Goal: Task Accomplishment & Management: Complete application form

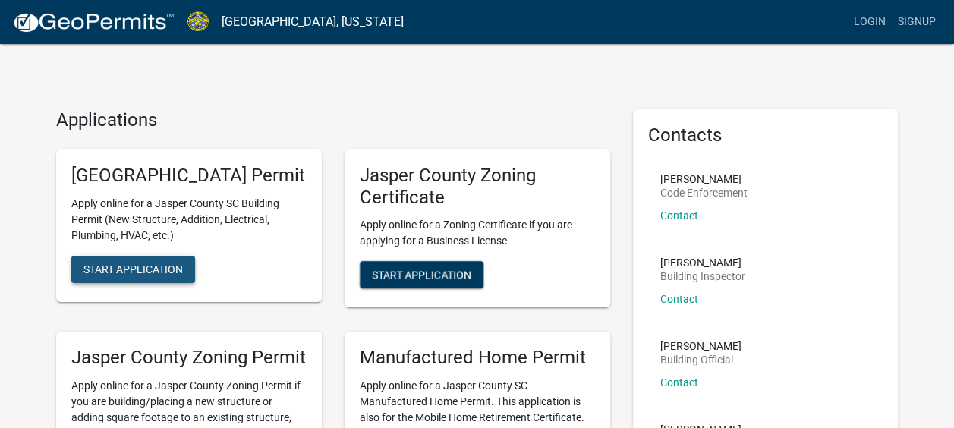
click at [140, 275] on span "Start Application" at bounding box center [132, 269] width 99 height 12
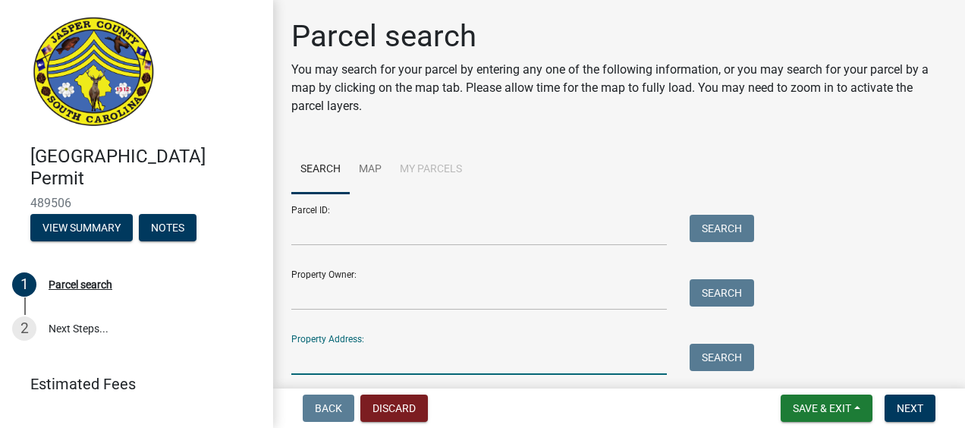
click at [358, 361] on input "Property Address:" at bounding box center [479, 359] width 376 height 31
type input "2576 bees creek"
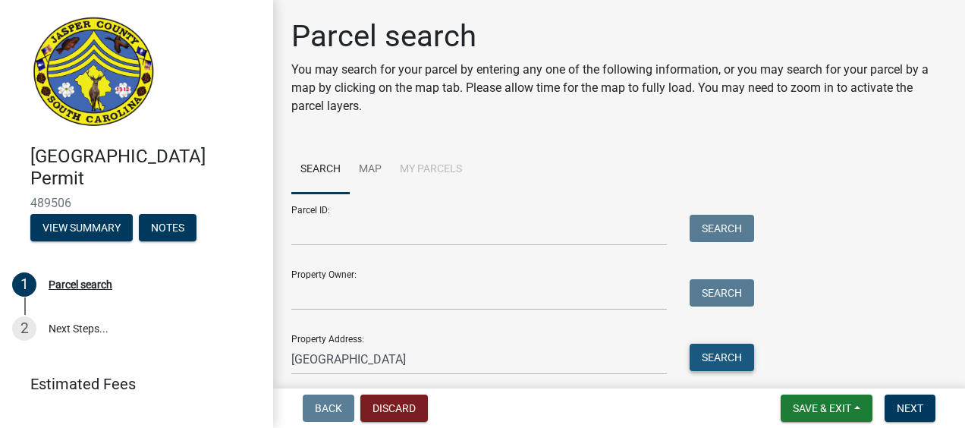
click at [722, 354] on button "Search" at bounding box center [722, 357] width 65 height 27
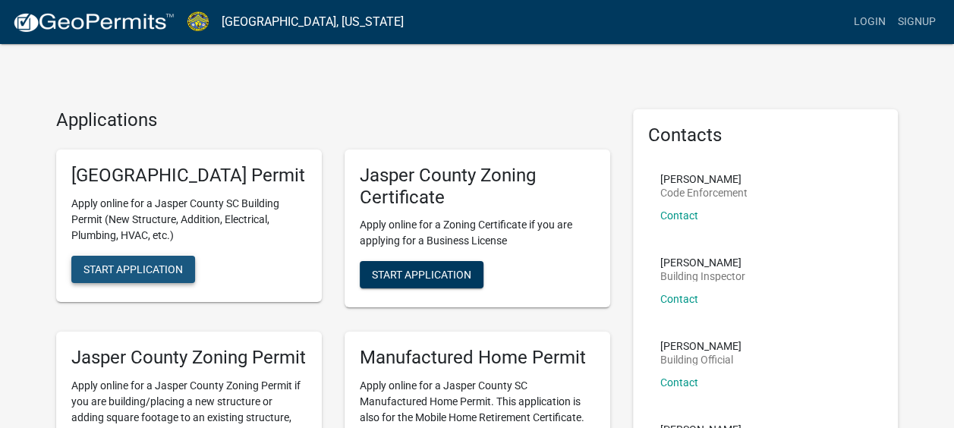
click at [158, 275] on span "Start Application" at bounding box center [132, 269] width 99 height 12
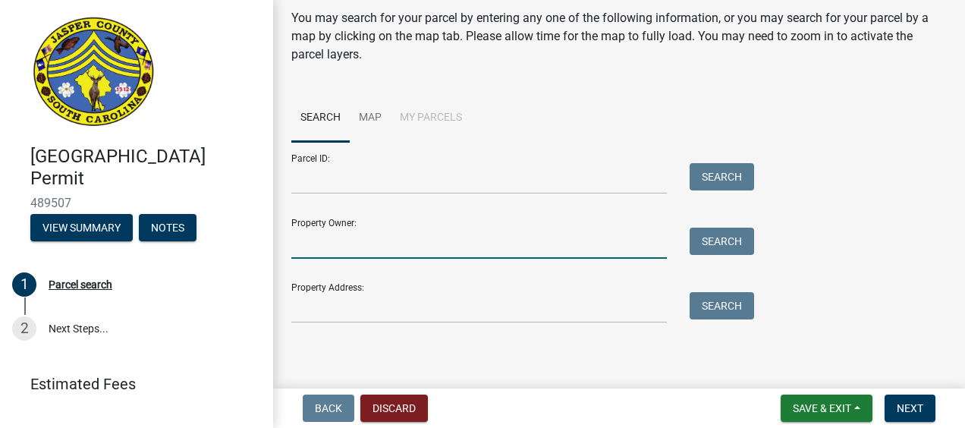
click at [381, 244] on input "Property Owner:" at bounding box center [479, 243] width 376 height 31
type input "E"
type input "Baptist church"
drag, startPoint x: 389, startPoint y: 236, endPoint x: 234, endPoint y: 236, distance: 154.8
click at [234, 236] on div "Jasper County Building Permit 489507 View Summary Notes 1 Parcel search 2 Next …" at bounding box center [482, 214] width 965 height 428
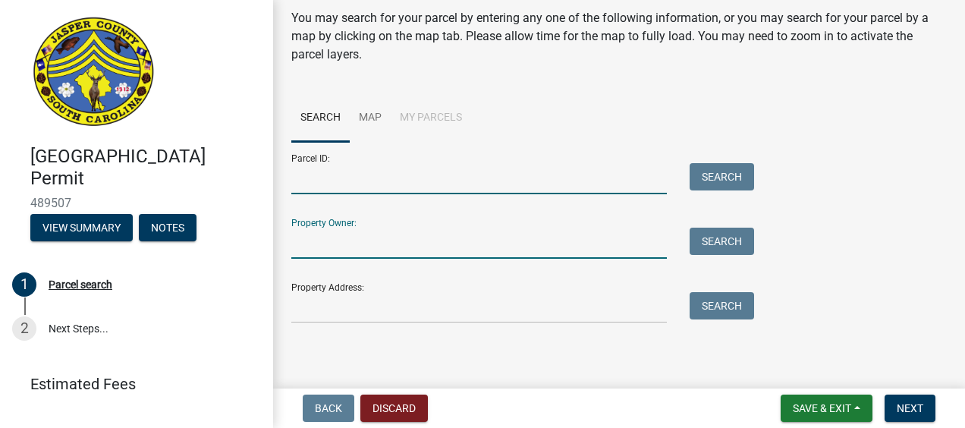
click at [353, 187] on input "Parcel ID:" at bounding box center [479, 178] width 376 height 31
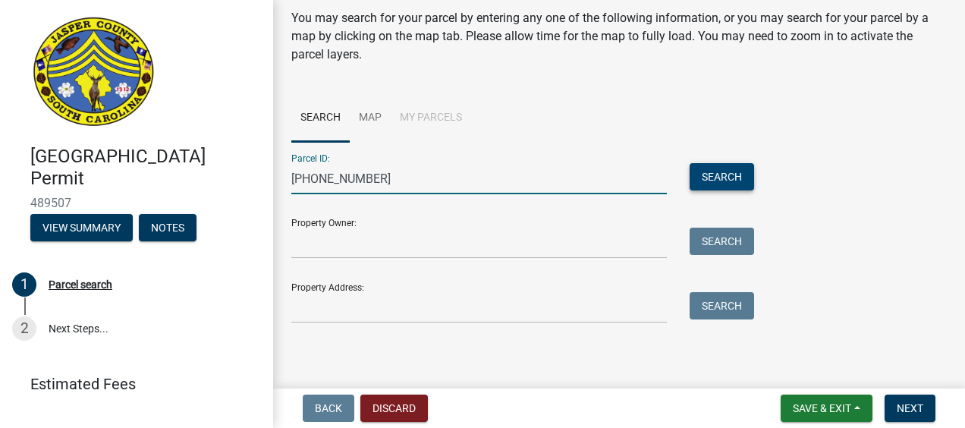
type input "063-33-04-005"
click at [724, 174] on button "Search" at bounding box center [722, 176] width 65 height 27
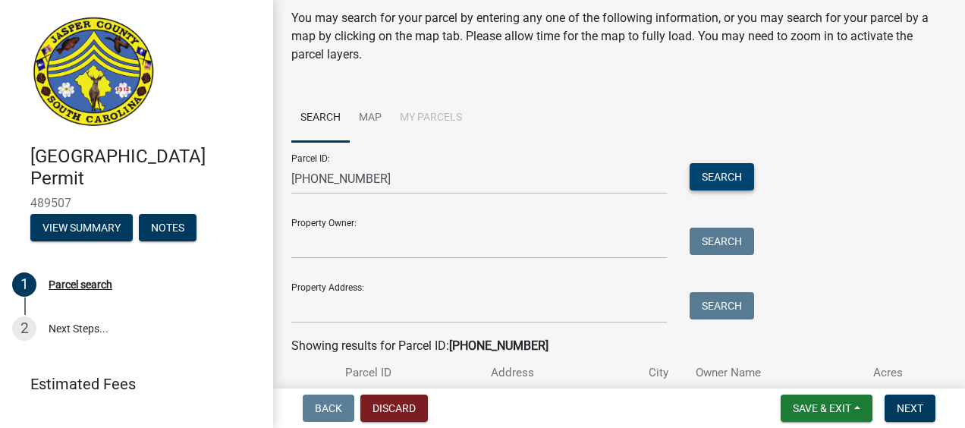
scroll to position [156, 0]
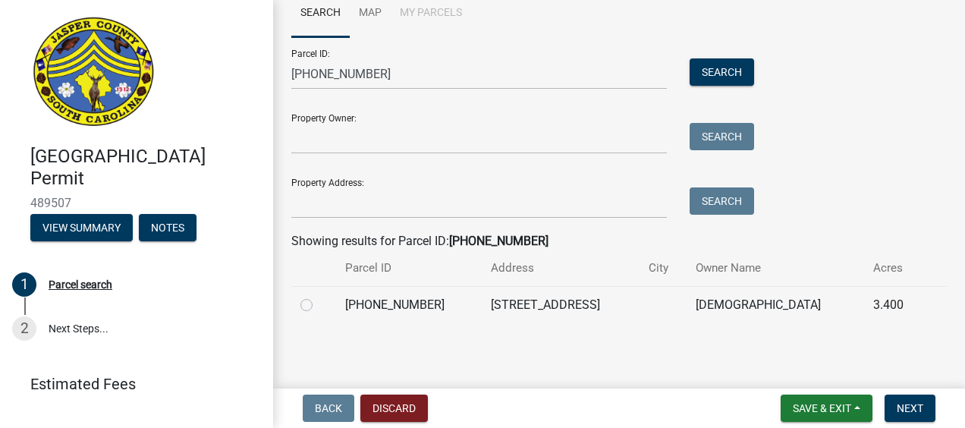
click at [319, 296] on label at bounding box center [319, 296] width 0 height 0
click at [319, 306] on input "radio" at bounding box center [324, 301] width 10 height 10
radio input "true"
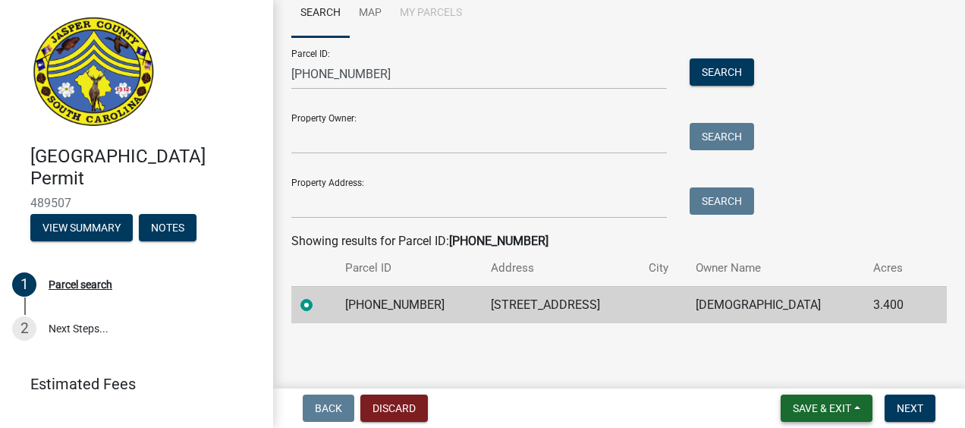
click at [808, 407] on span "Save & Exit" at bounding box center [822, 408] width 58 height 12
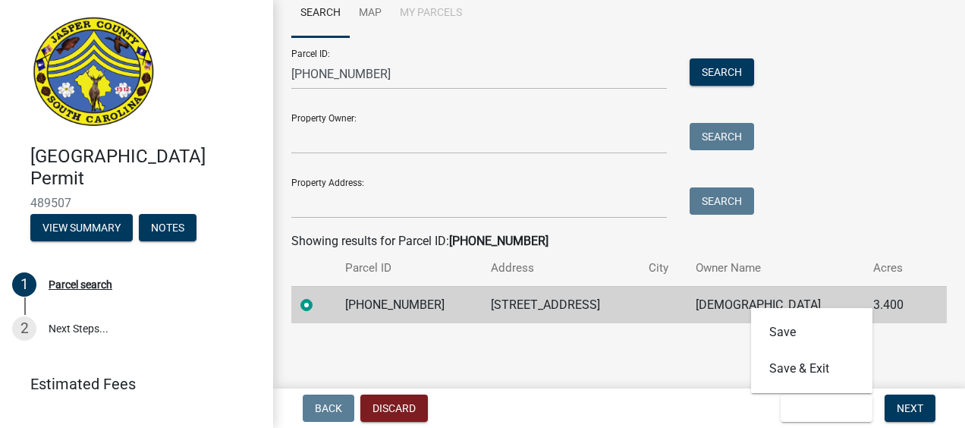
click at [642, 387] on div "Jasper County Building Permit 489507 View Summary Notes 1 Parcel search 2 Next …" at bounding box center [482, 214] width 965 height 428
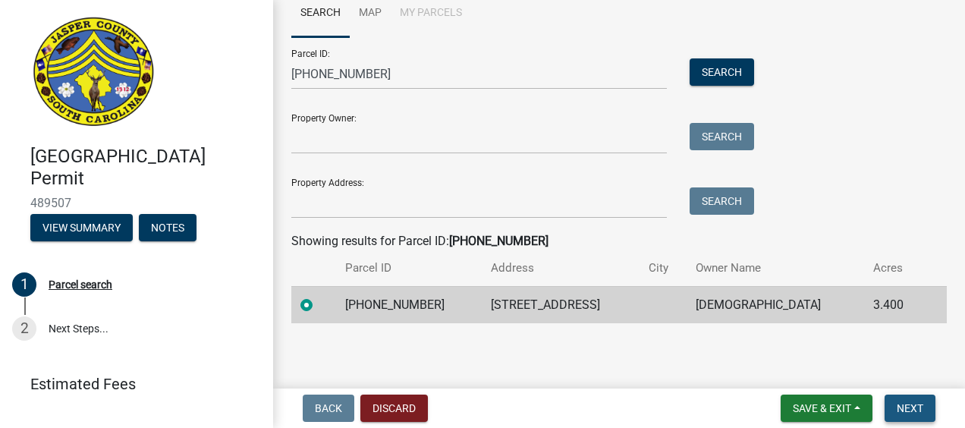
click at [915, 401] on button "Next" at bounding box center [910, 408] width 51 height 27
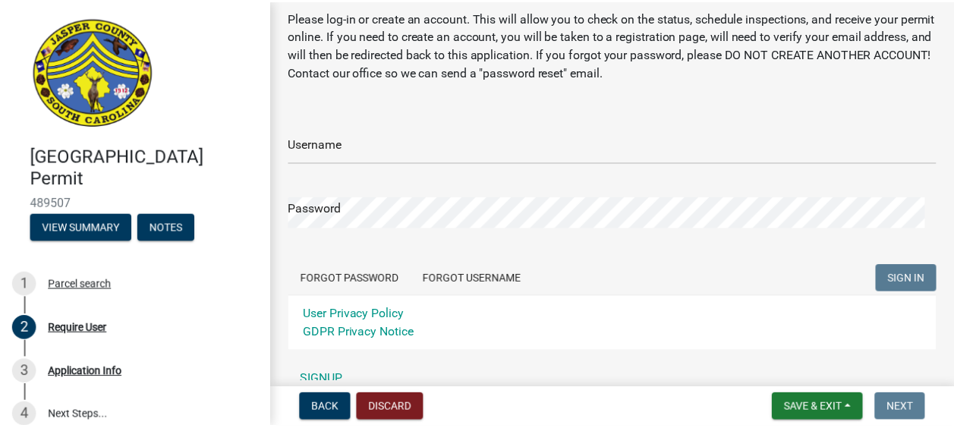
scroll to position [124, 0]
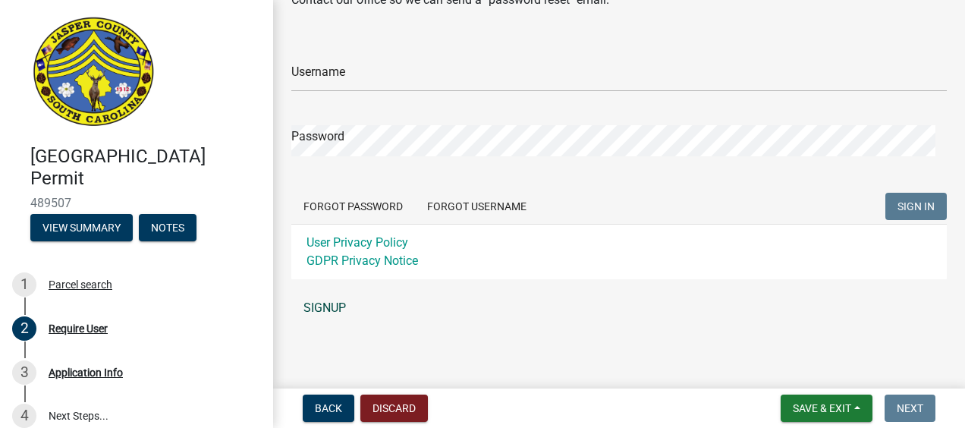
click at [326, 308] on link "SIGNUP" at bounding box center [619, 308] width 656 height 30
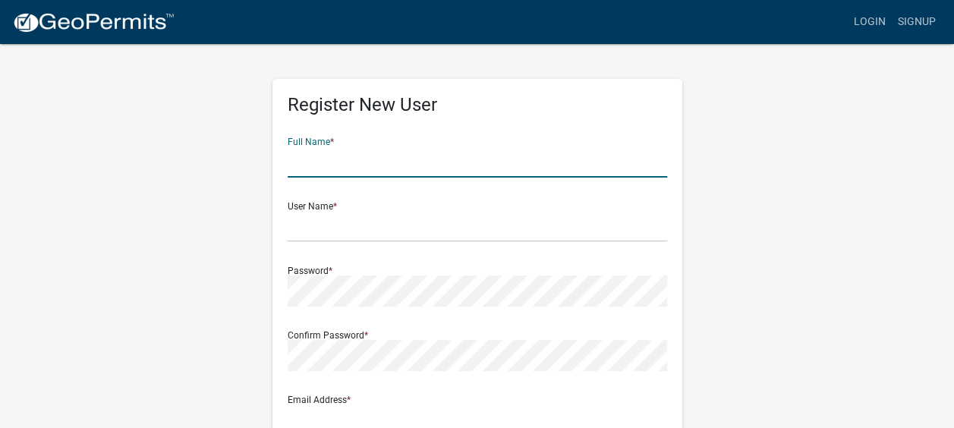
click at [369, 164] on input "text" at bounding box center [477, 161] width 379 height 31
type input "[PERSON_NAME]"
type input "katy.williams@pultegroup.com"
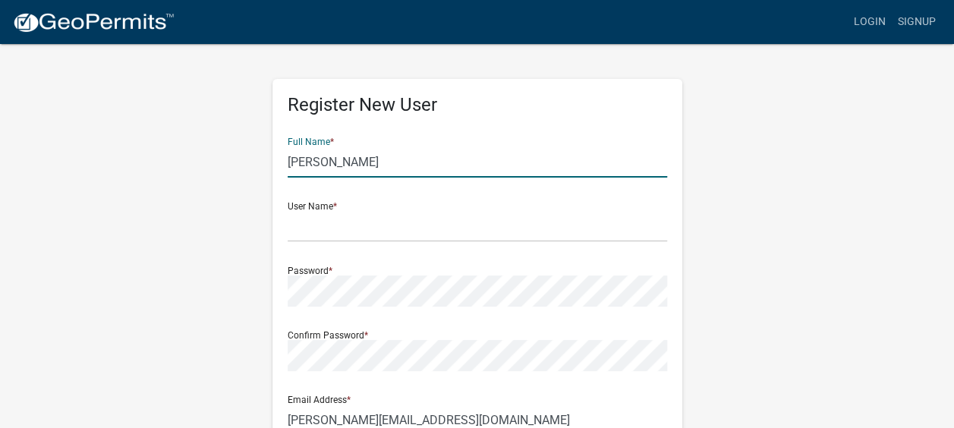
type input "138 King's Creek Drive"
type input "Bluffton"
type input "SC"
type input "29909"
type input "8432477303"
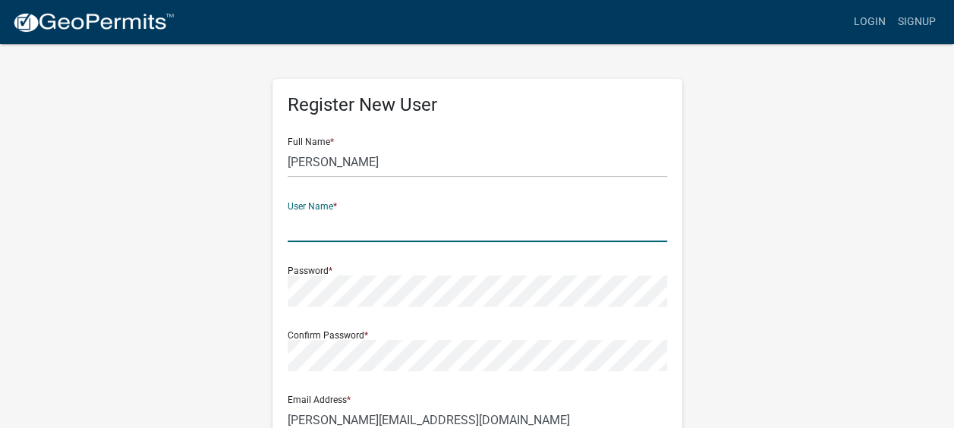
click at [348, 232] on input "text" at bounding box center [477, 226] width 379 height 31
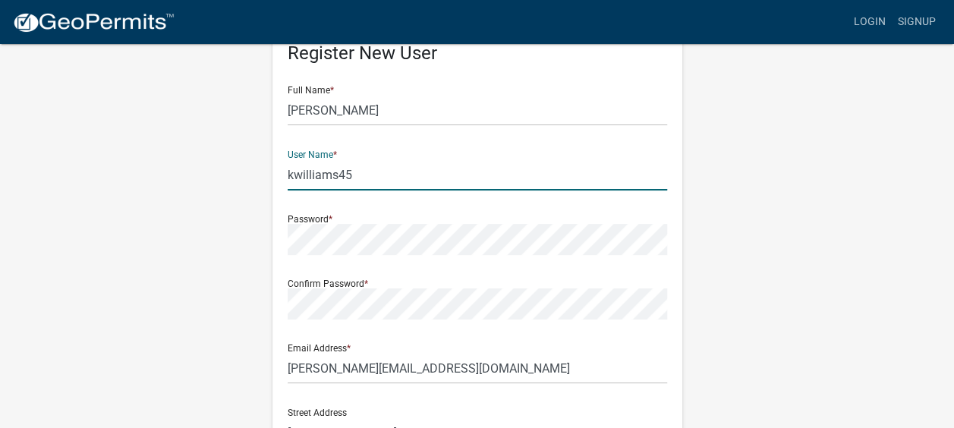
scroll to position [76, 0]
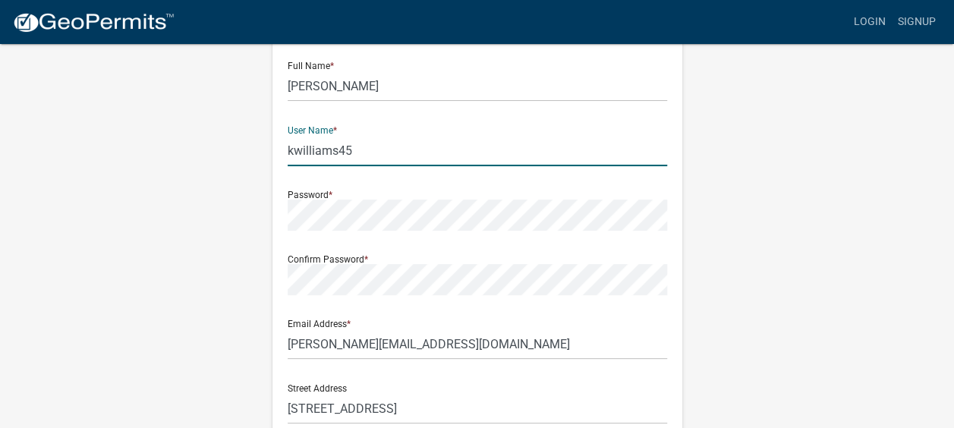
type input "kwilliams45"
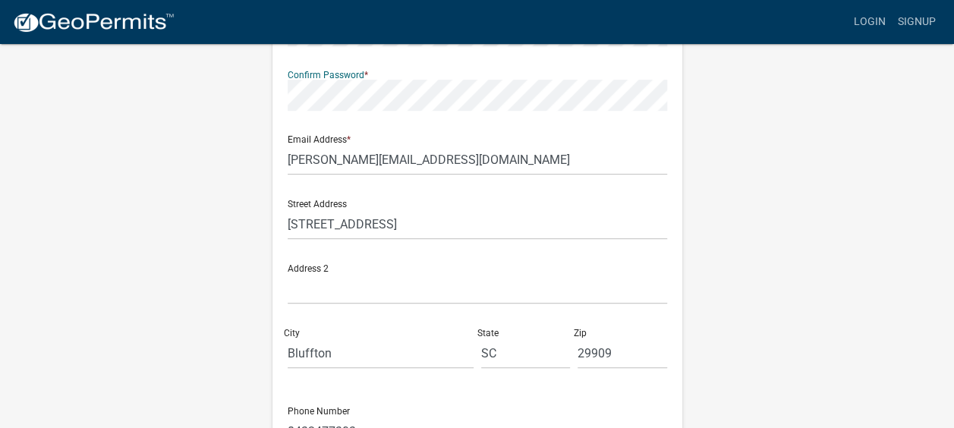
scroll to position [228, 0]
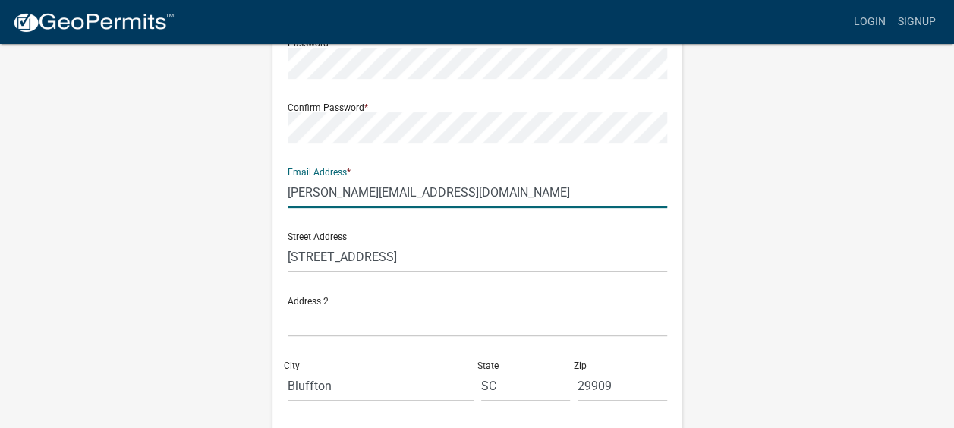
drag, startPoint x: 329, startPoint y: 188, endPoint x: 235, endPoint y: 187, distance: 94.1
click at [235, 187] on div "Register New User Full Name * Katy Williams User Name * kwilliams45 Password * …" at bounding box center [477, 221] width 865 height 812
type input "[PERSON_NAME][EMAIL_ADDRESS][DOMAIN_NAME]"
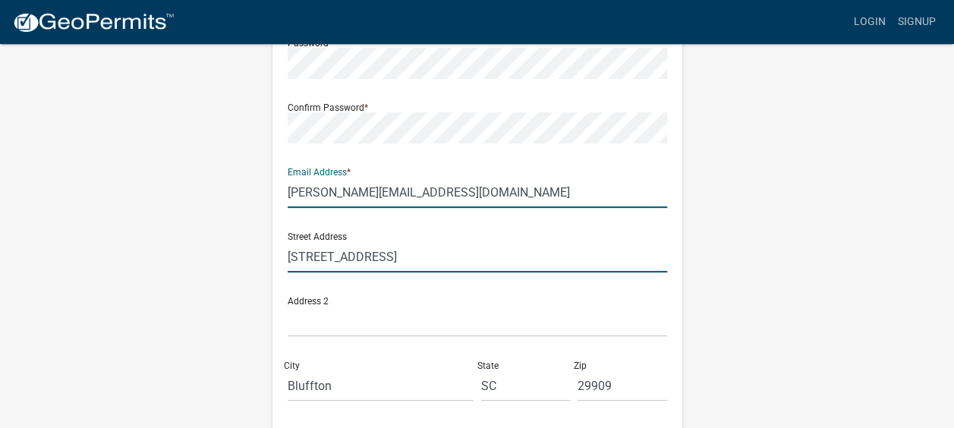
drag, startPoint x: 427, startPoint y: 258, endPoint x: 267, endPoint y: 255, distance: 159.4
click at [267, 255] on div "Register New User Full Name * Katy Williams User Name * kwilliams45 Password * …" at bounding box center [477, 221] width 433 height 812
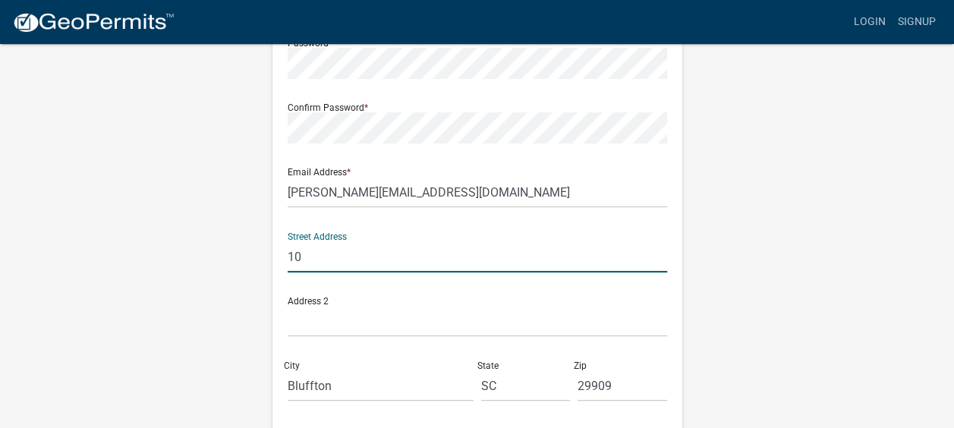
type input "[STREET_ADDRESS]"
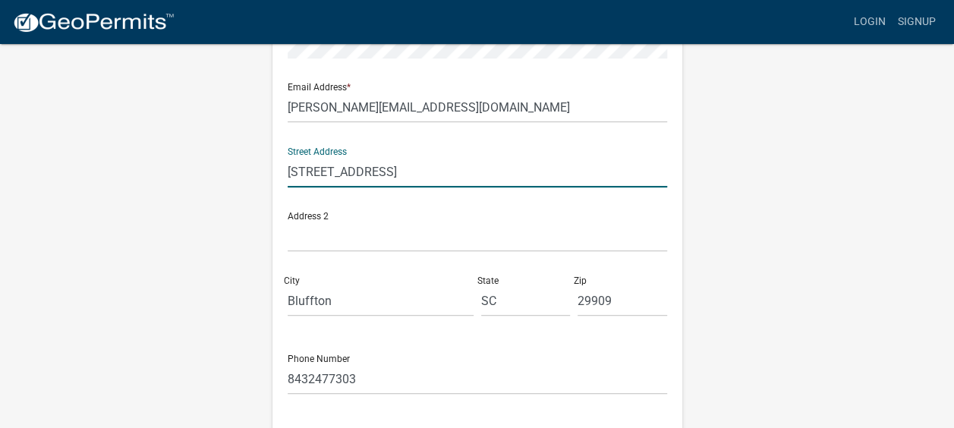
scroll to position [379, 0]
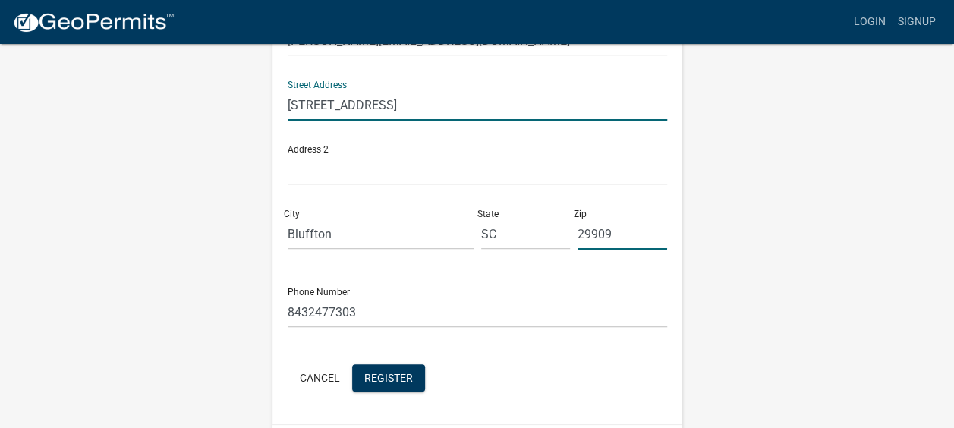
click at [633, 241] on input "29909" at bounding box center [623, 234] width 90 height 31
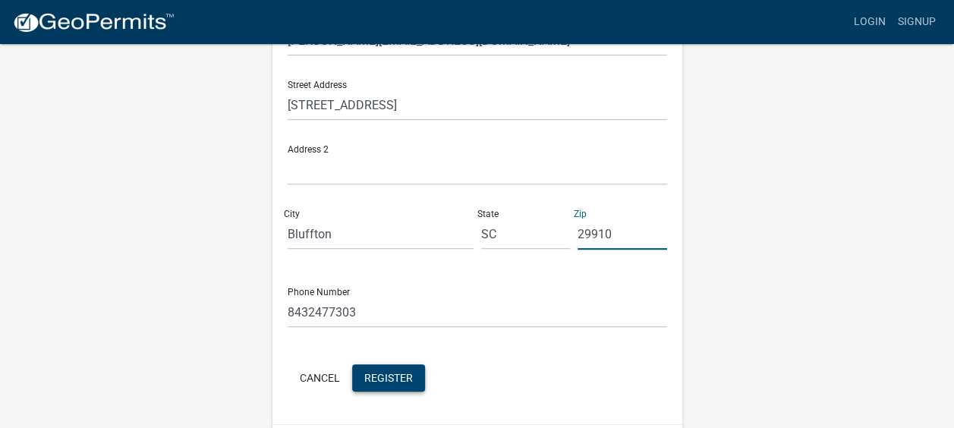
type input "29910"
click at [388, 373] on span "Register" at bounding box center [388, 377] width 49 height 12
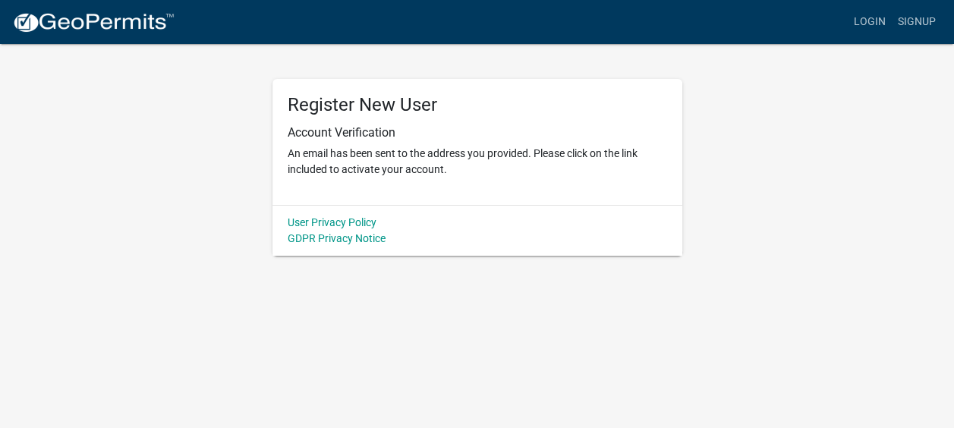
scroll to position [0, 0]
click at [877, 20] on link "Login" at bounding box center [881, 22] width 44 height 29
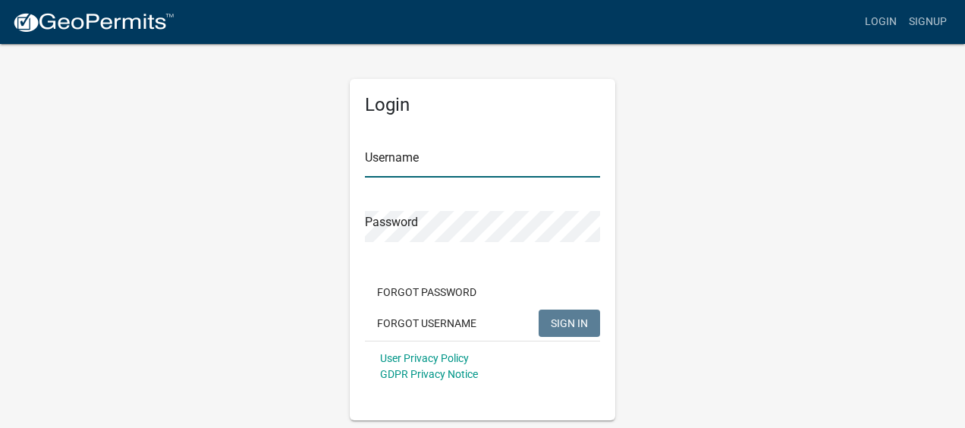
type input "kwilliams45"
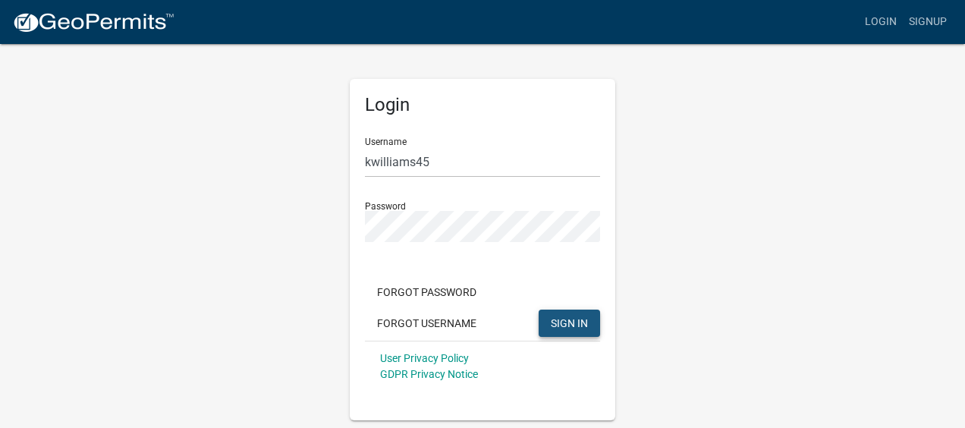
click at [571, 319] on span "SIGN IN" at bounding box center [569, 322] width 37 height 12
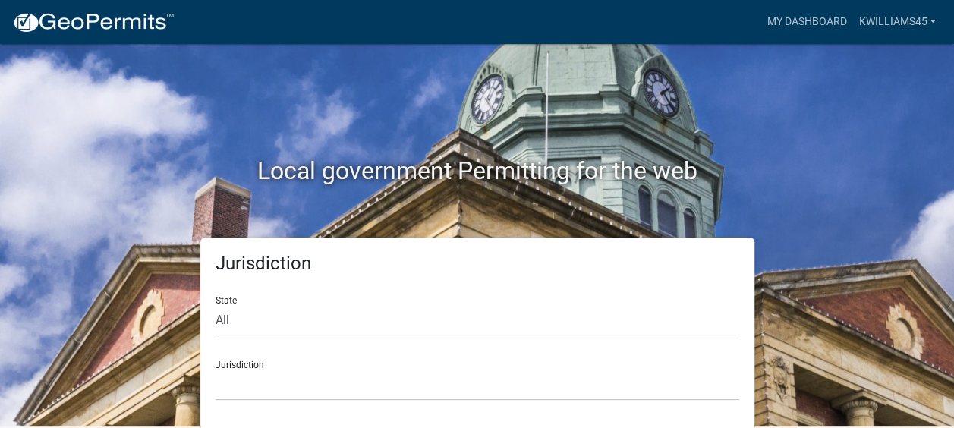
scroll to position [2, 0]
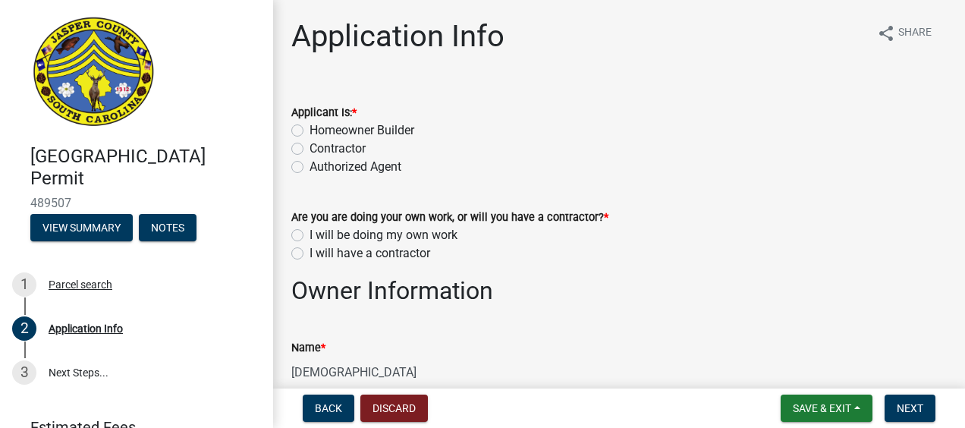
click at [310, 146] on label "Contractor" at bounding box center [338, 149] width 56 height 18
click at [310, 146] on input "Contractor" at bounding box center [315, 145] width 10 height 10
radio input "true"
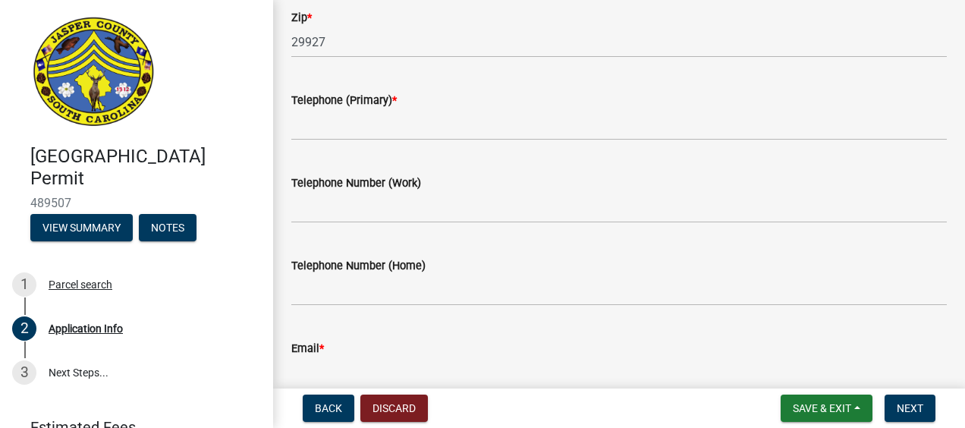
scroll to position [607, 0]
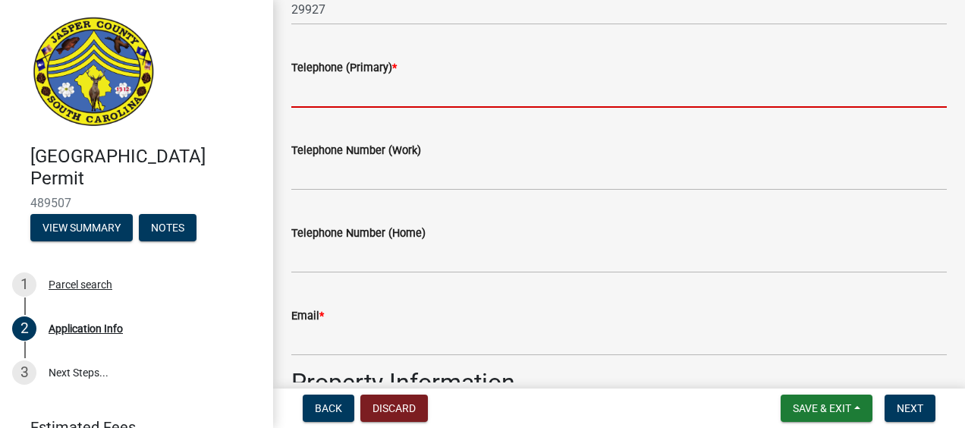
click at [370, 99] on input "Telephone (Primary) *" at bounding box center [619, 92] width 656 height 31
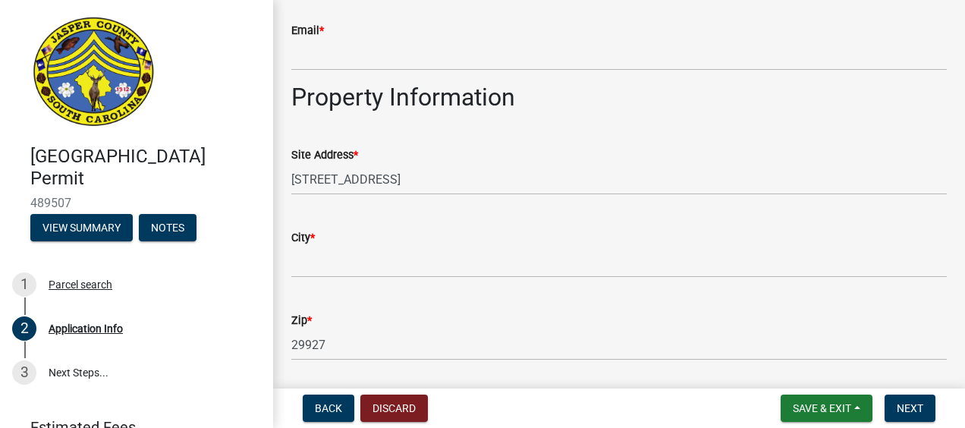
scroll to position [987, 0]
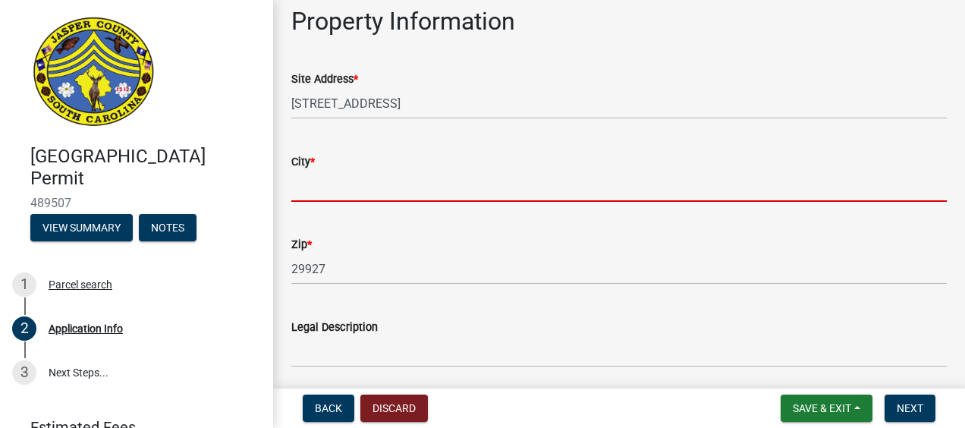
click at [334, 194] on input "City *" at bounding box center [619, 186] width 656 height 31
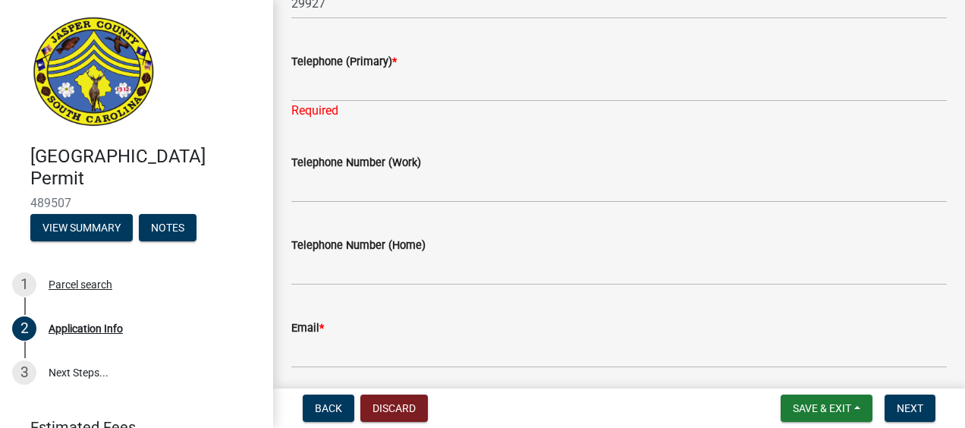
scroll to position [607, 0]
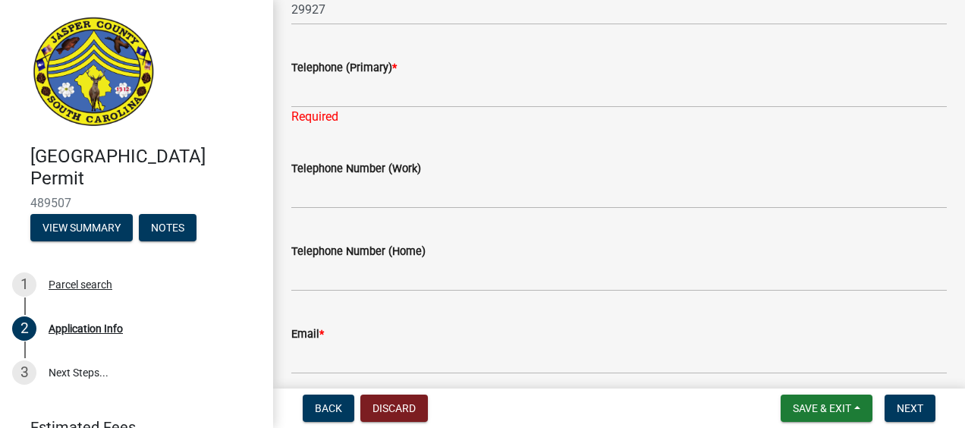
type input "Ridgeland"
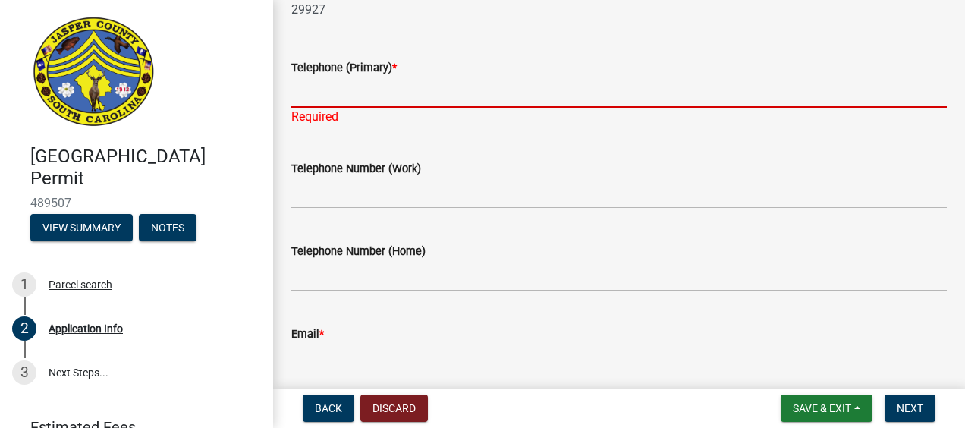
click at [358, 96] on input "Telephone (Primary) *" at bounding box center [619, 92] width 656 height 31
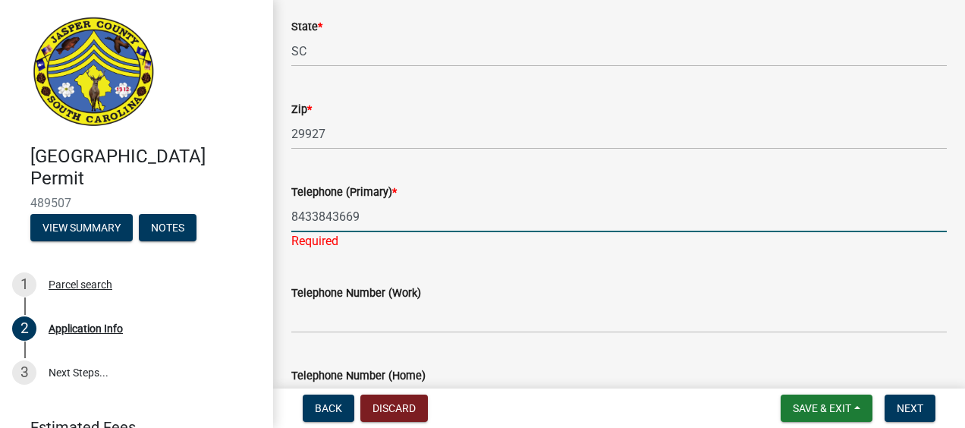
scroll to position [531, 0]
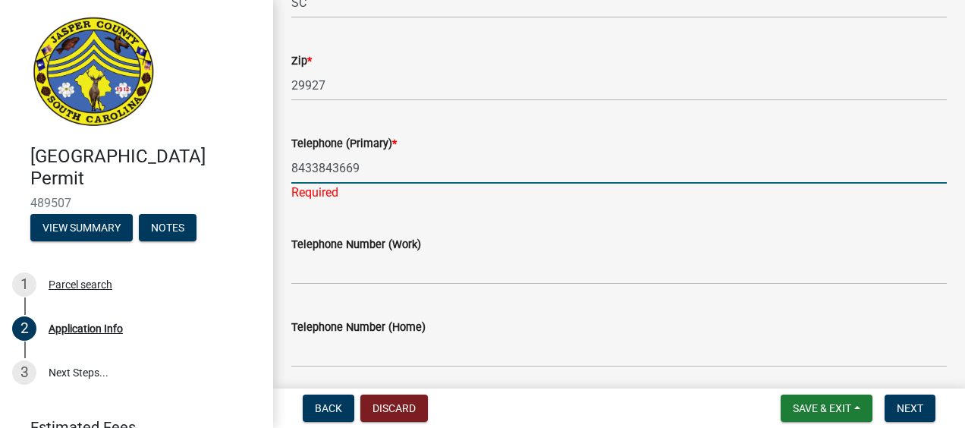
type input "8433843669"
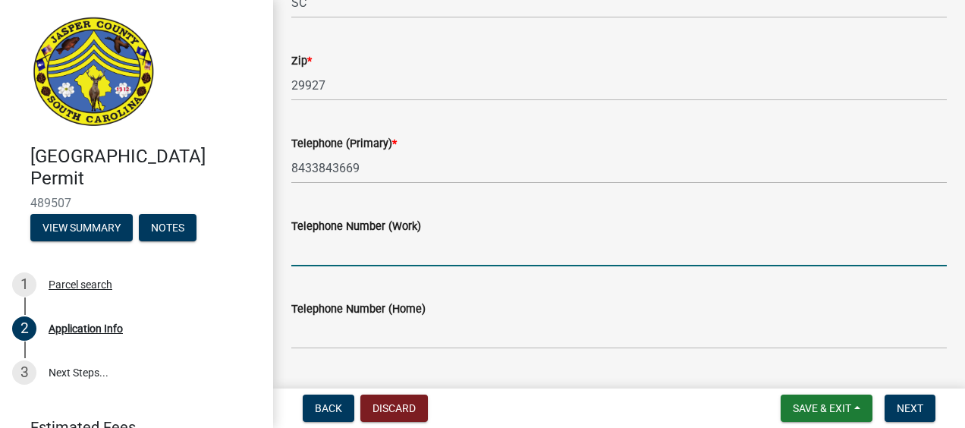
click at [377, 278] on wm-data-entity-input "Telephone Number (Work)" at bounding box center [619, 237] width 656 height 83
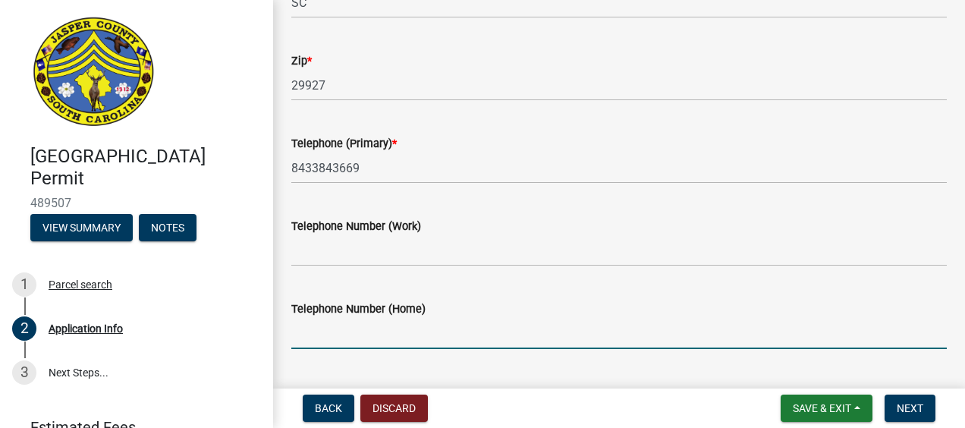
click at [431, 326] on input "Telephone Number (Home)" at bounding box center [619, 333] width 656 height 31
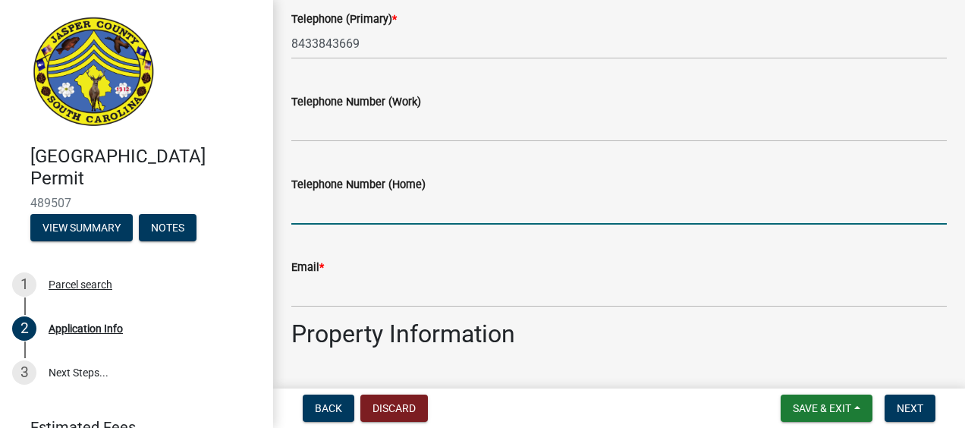
scroll to position [759, 0]
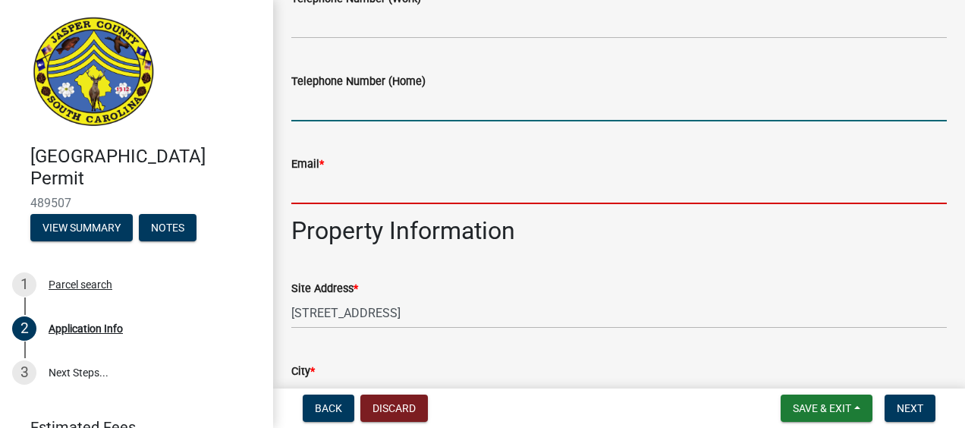
click at [317, 189] on input "Email *" at bounding box center [619, 188] width 656 height 31
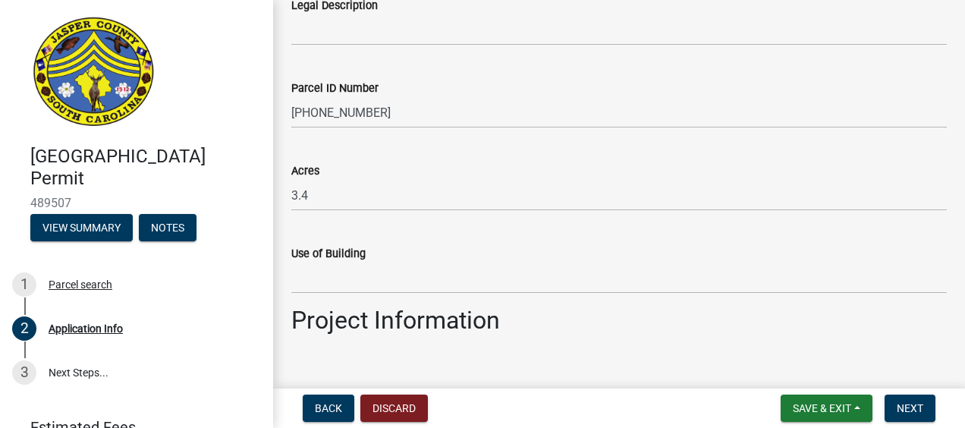
scroll to position [1366, 0]
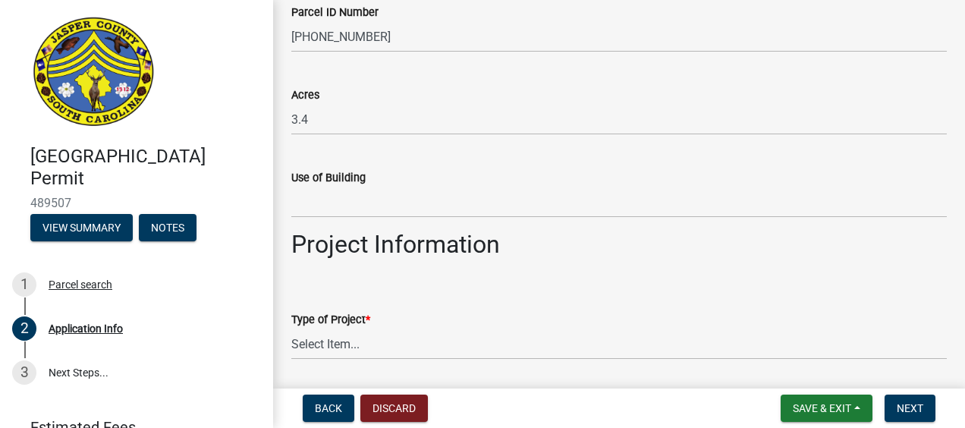
type input "sharonemanuel33@gmail.com"
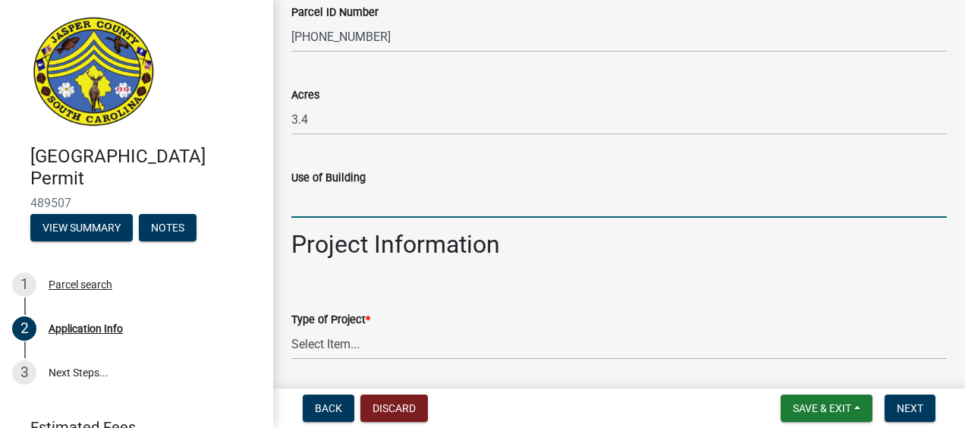
click at [334, 203] on input "Use of Building" at bounding box center [619, 202] width 656 height 31
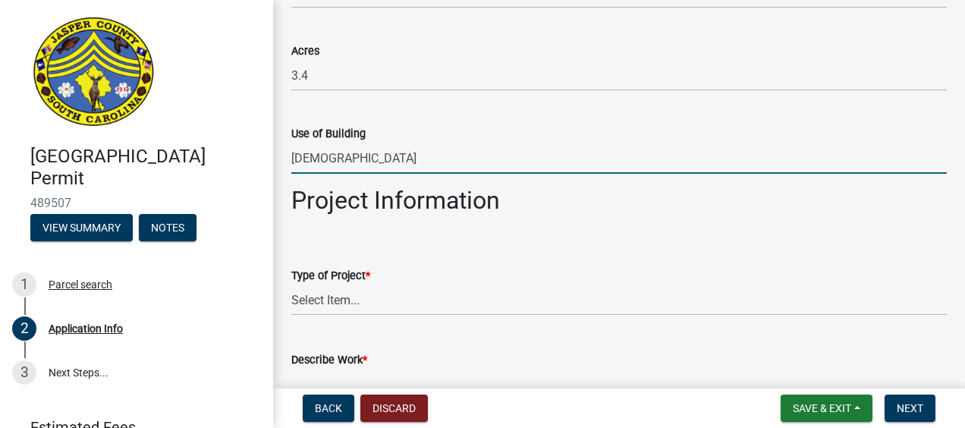
scroll to position [1442, 0]
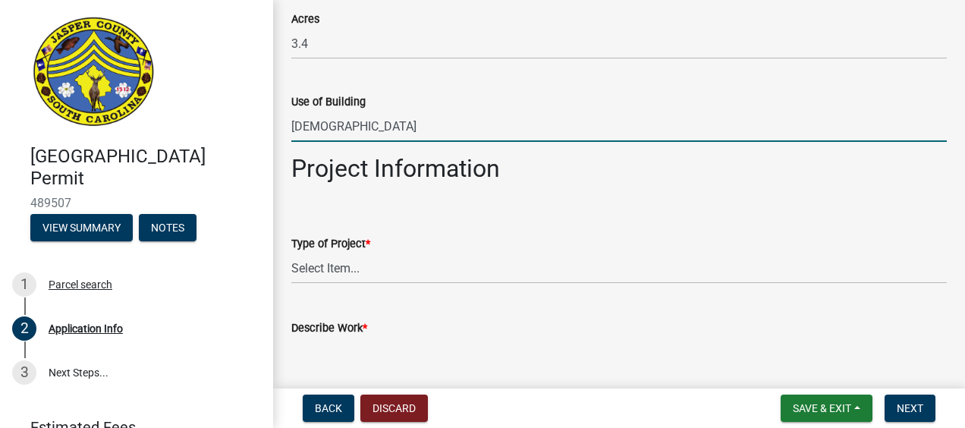
type input "church"
click at [354, 263] on select "Select Item... Construction Trailer/Shipping Container Residential Demolition C…" at bounding box center [619, 268] width 656 height 31
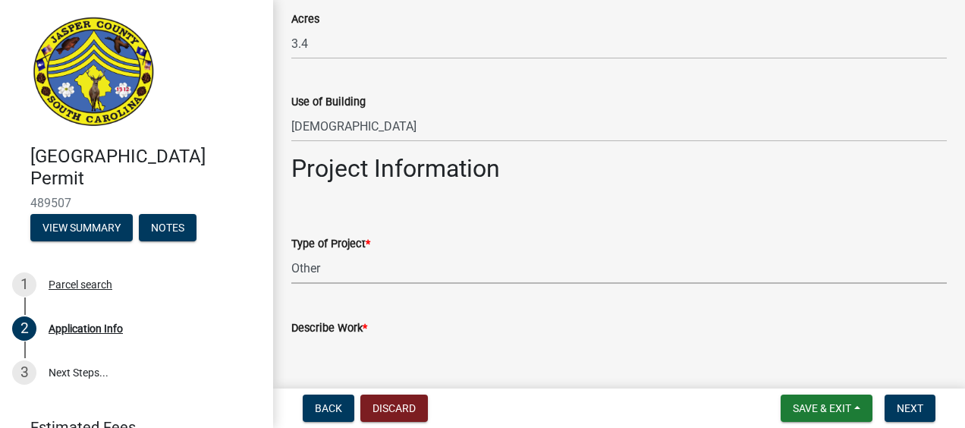
click at [291, 253] on select "Select Item... Construction Trailer/Shipping Container Residential Demolition C…" at bounding box center [619, 268] width 656 height 31
select select "6570ce79-212e-4c42-b64f-f74b85e12671"
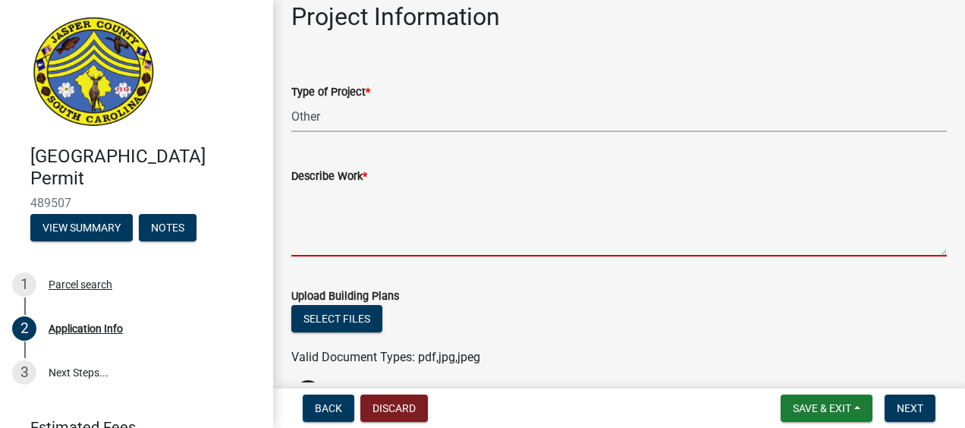
click at [354, 242] on textarea "Describe Work *" at bounding box center [619, 220] width 656 height 71
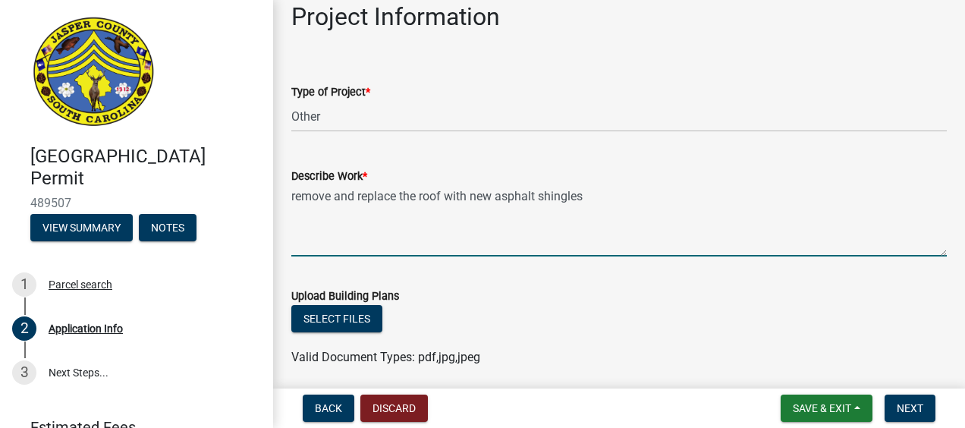
click at [335, 198] on textarea "remove and replace the roof with new asphalt shingles" at bounding box center [619, 220] width 656 height 71
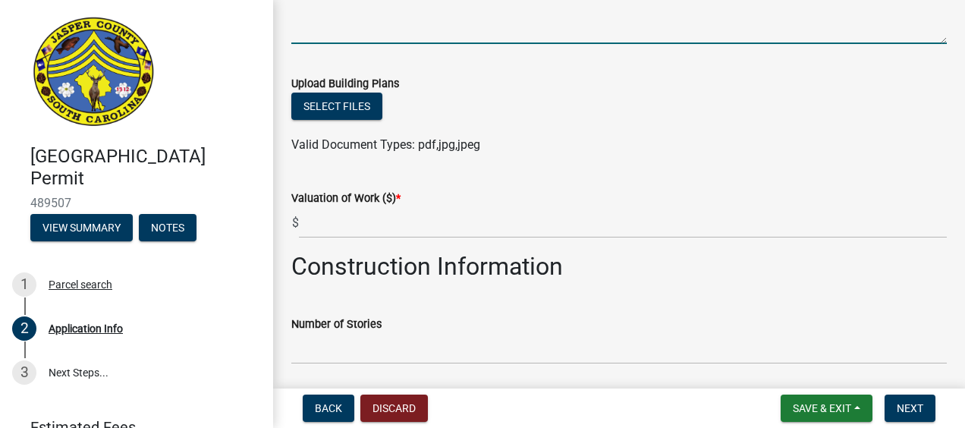
scroll to position [1822, 0]
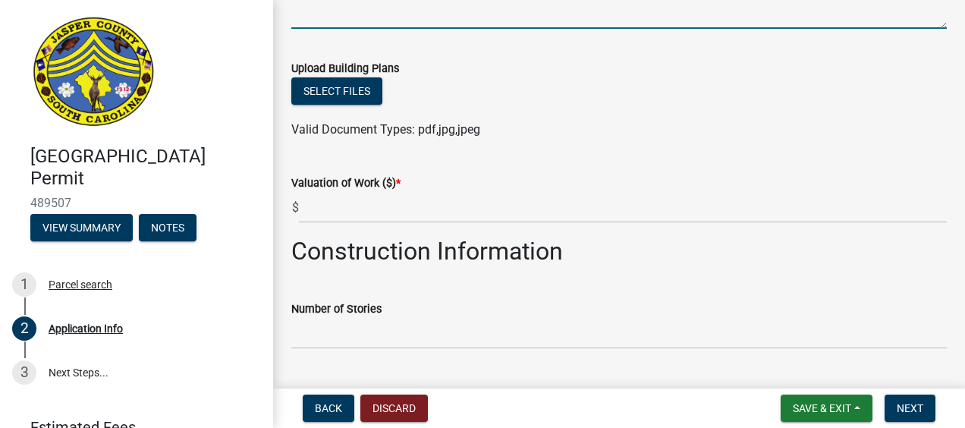
type textarea "remove old shingles and replace the roof with new asphalt shingles"
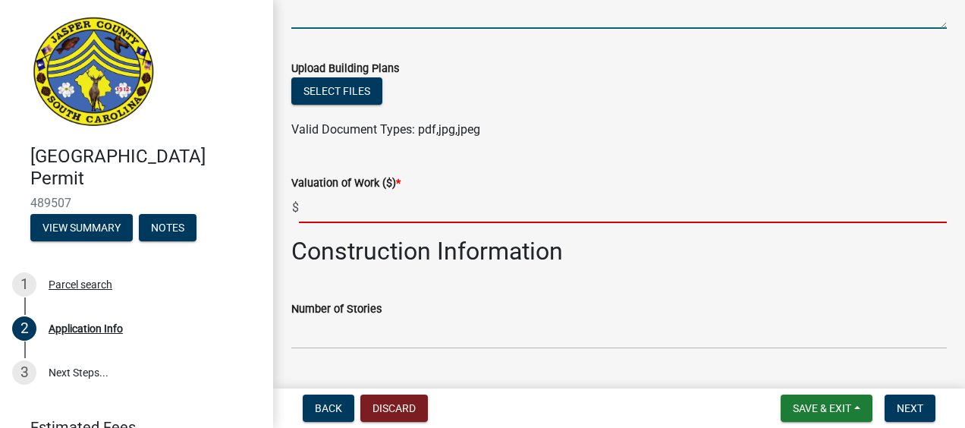
click at [344, 214] on input "text" at bounding box center [623, 207] width 648 height 31
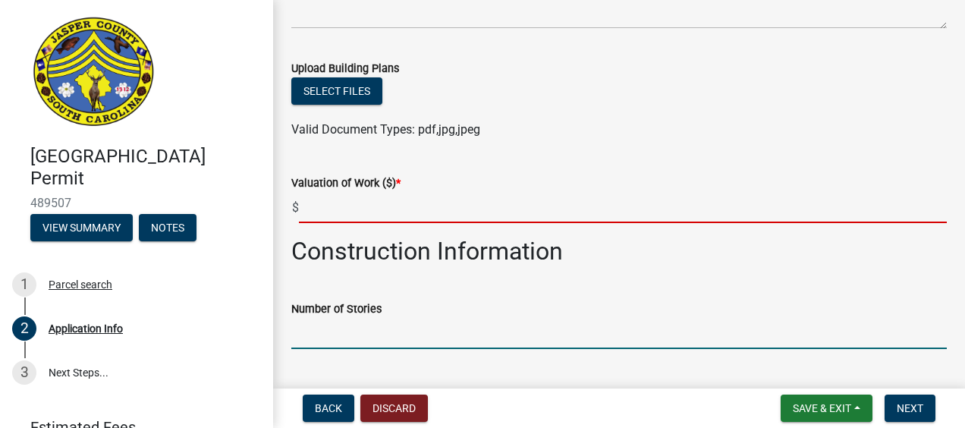
click at [367, 335] on form "Number of Stories" at bounding box center [619, 324] width 656 height 49
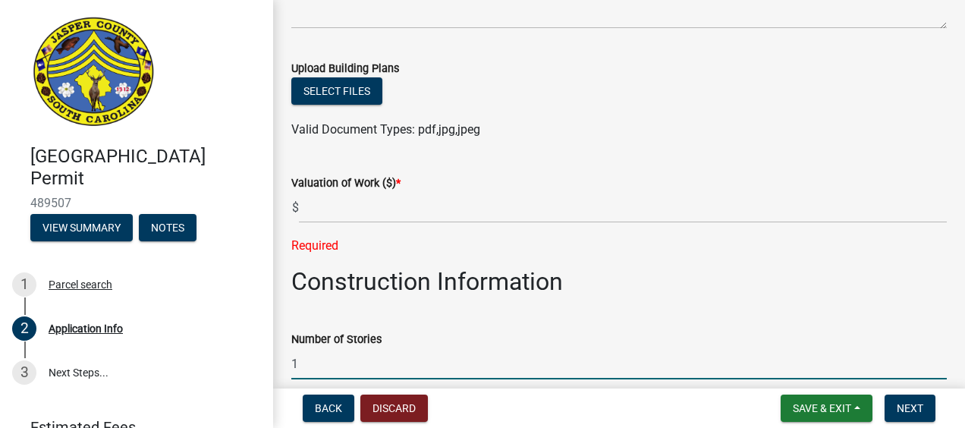
type input "1"
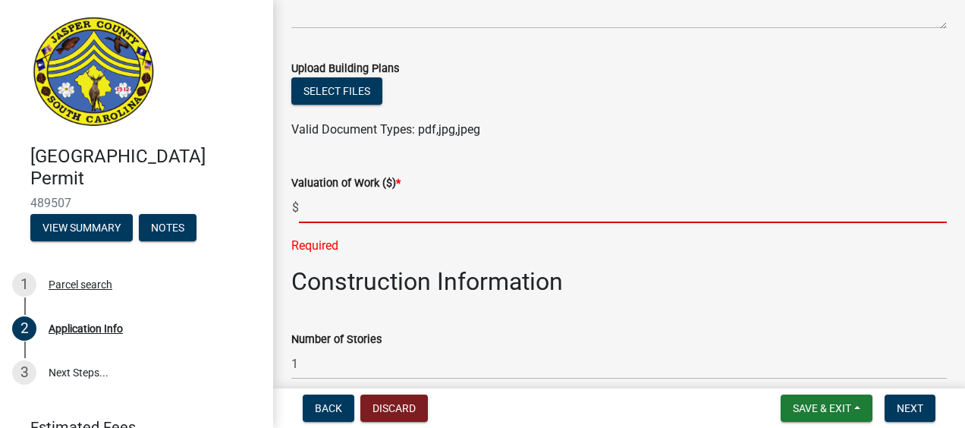
click at [347, 215] on input "text" at bounding box center [623, 207] width 648 height 31
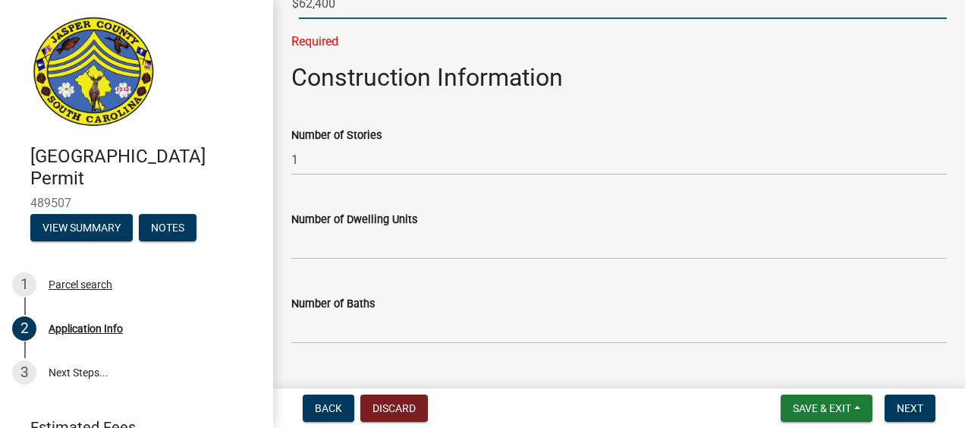
scroll to position [2049, 0]
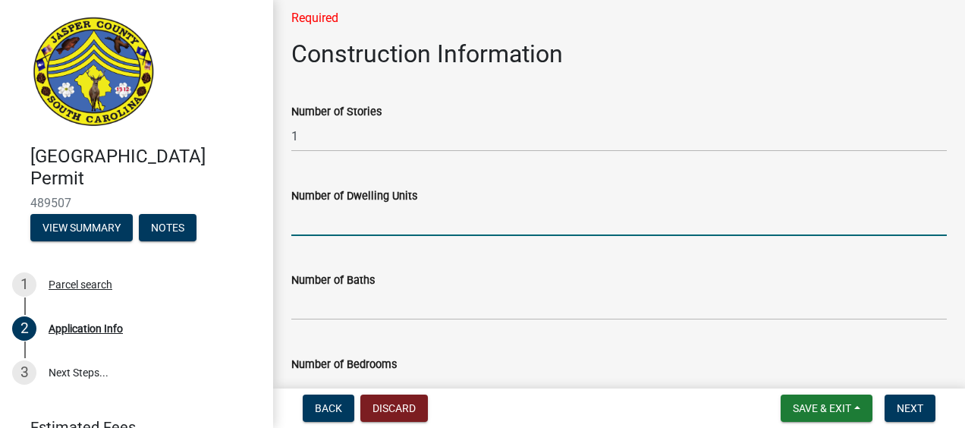
type input "62400"
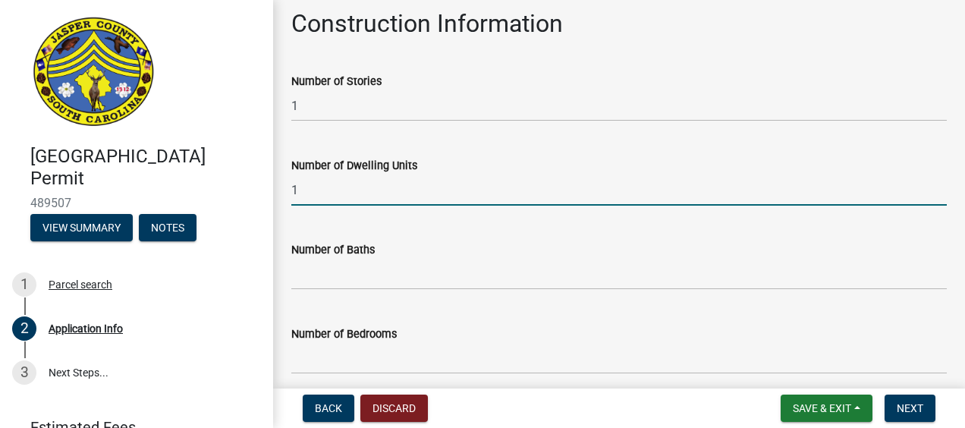
type input "1"
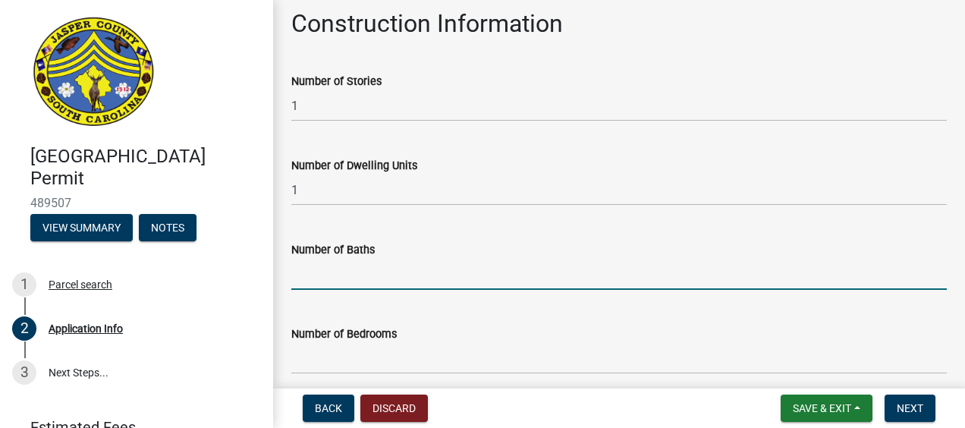
click at [361, 268] on input "text" at bounding box center [619, 274] width 656 height 31
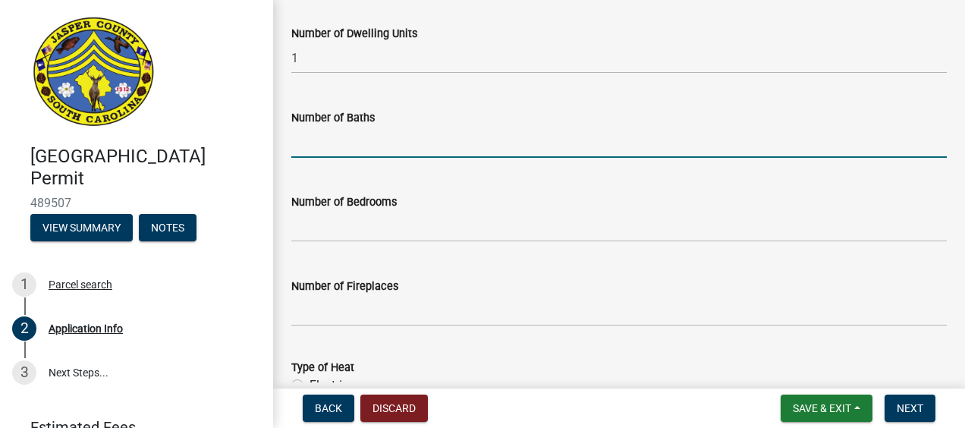
scroll to position [2201, 0]
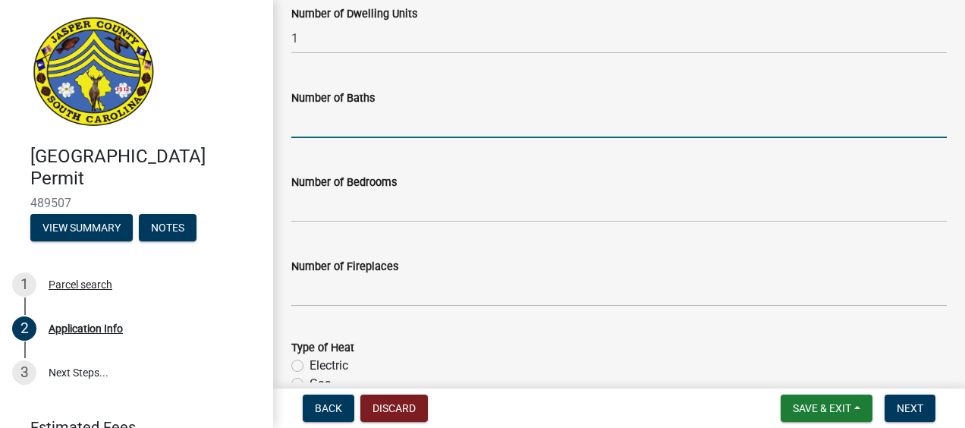
click at [359, 128] on input "text" at bounding box center [619, 122] width 656 height 31
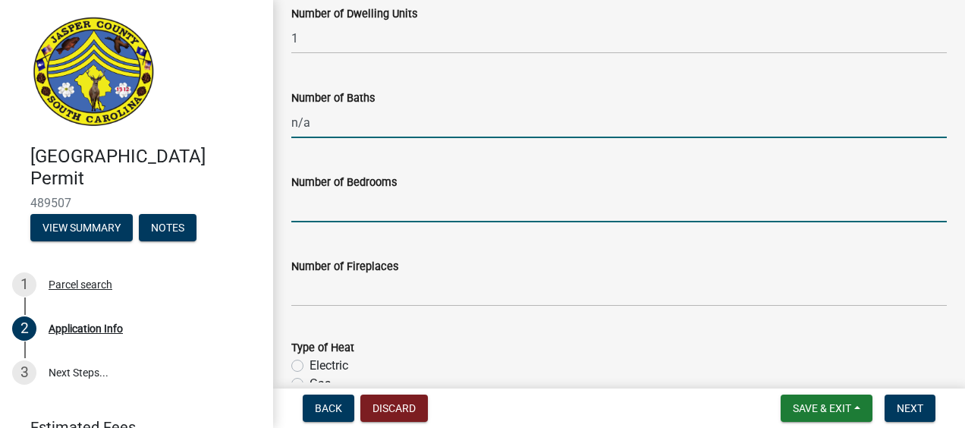
type input "0"
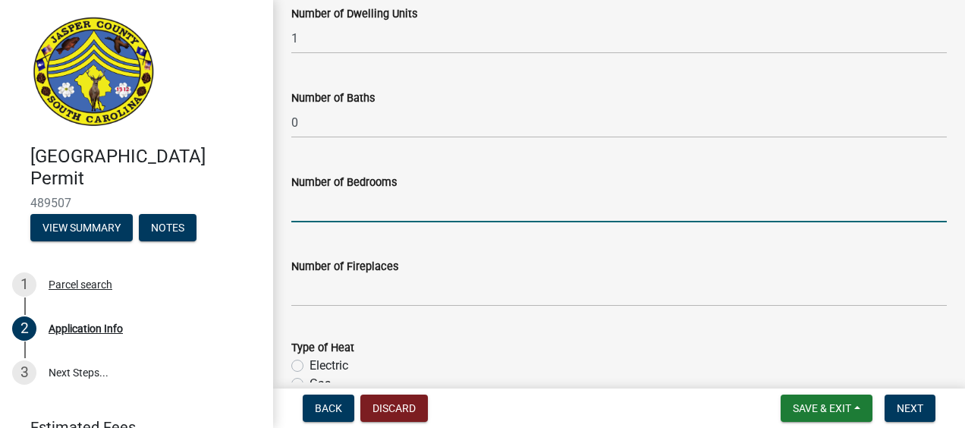
click at [343, 216] on input "text" at bounding box center [619, 206] width 656 height 31
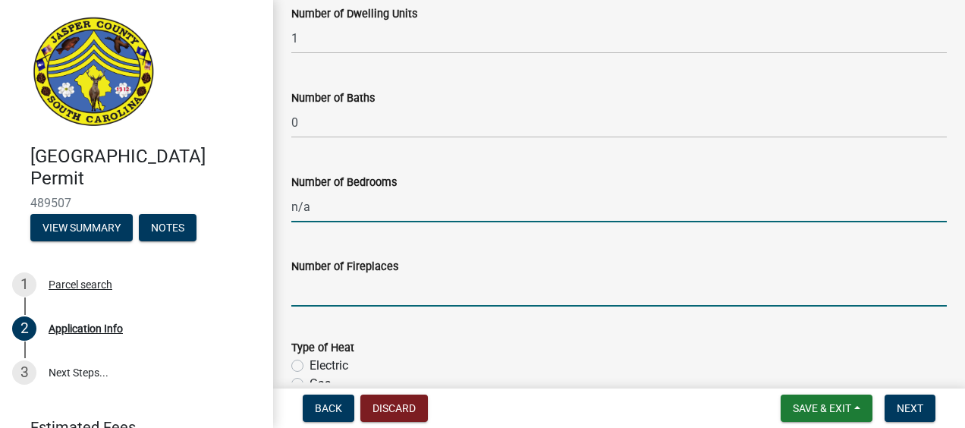
type input "0"
click at [340, 290] on input "text" at bounding box center [619, 291] width 656 height 31
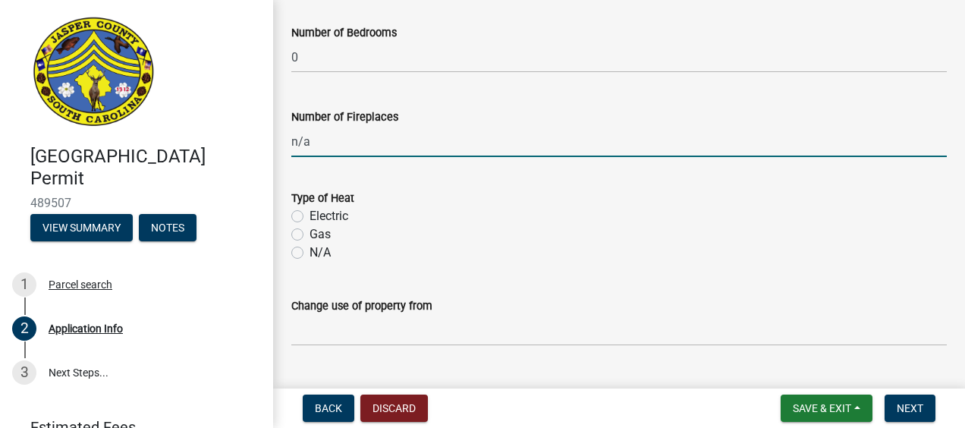
scroll to position [2353, 0]
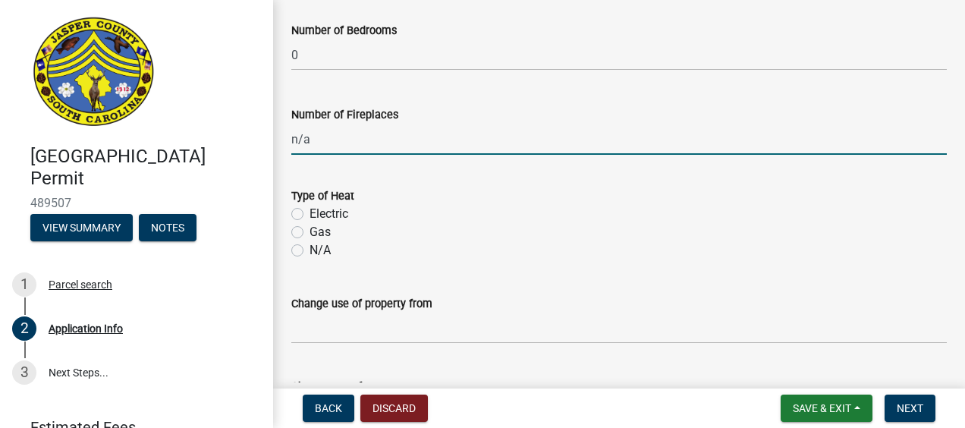
type input "0"
click at [310, 250] on label "N/A" at bounding box center [320, 250] width 21 height 18
click at [310, 250] on input "N/A" at bounding box center [315, 246] width 10 height 10
radio input "true"
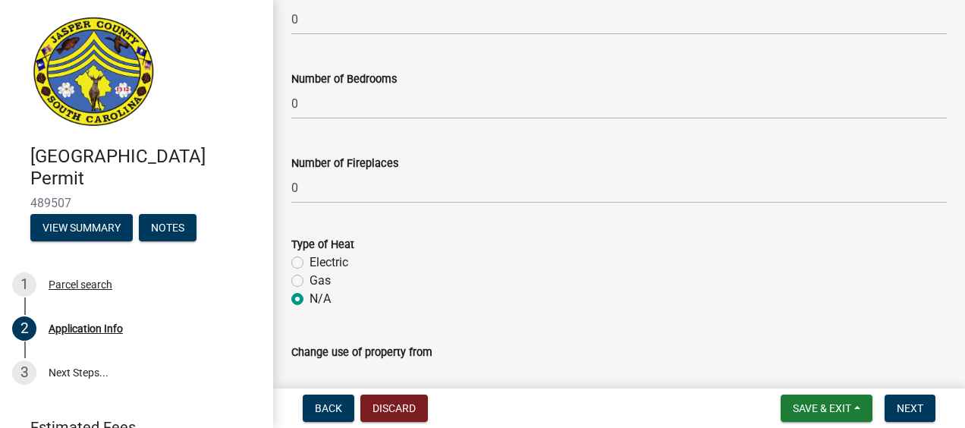
scroll to position [2467, 0]
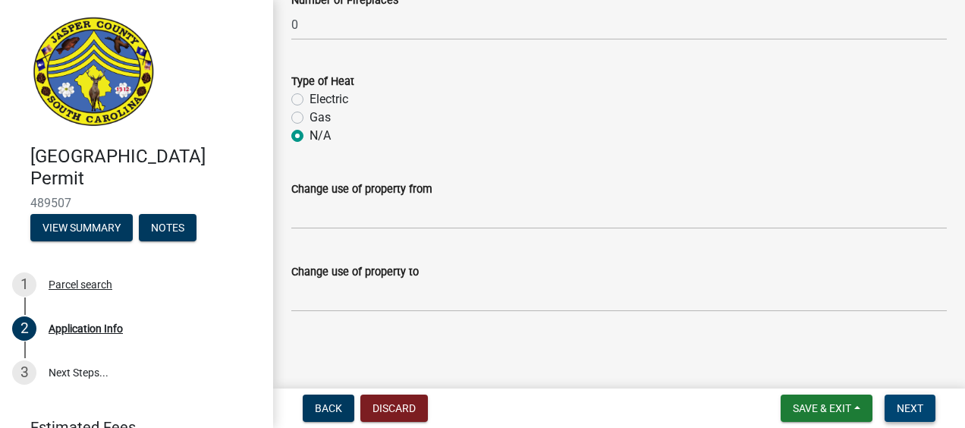
click at [918, 408] on span "Next" at bounding box center [910, 408] width 27 height 12
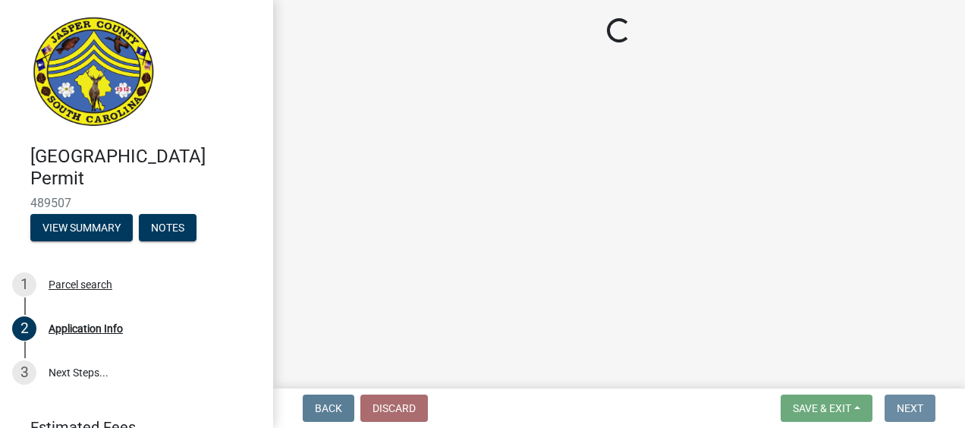
scroll to position [0, 0]
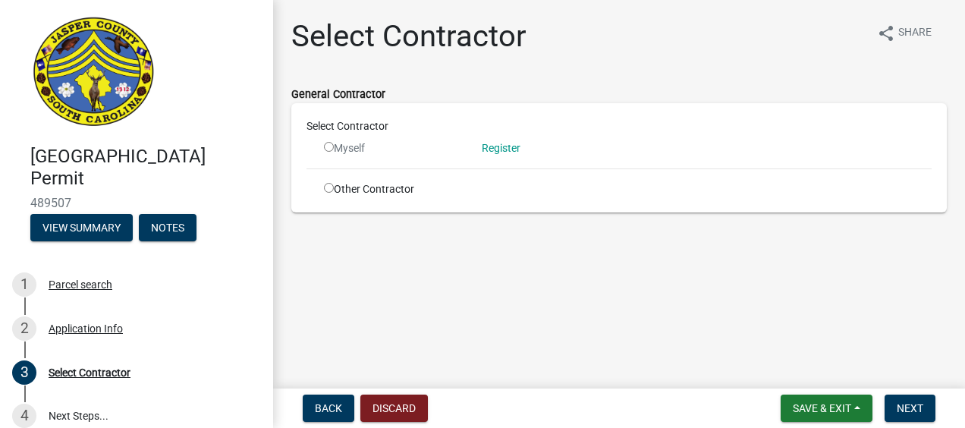
click at [331, 148] on input "radio" at bounding box center [329, 147] width 10 height 10
radio input "false"
click at [506, 150] on link "Register" at bounding box center [501, 148] width 39 height 12
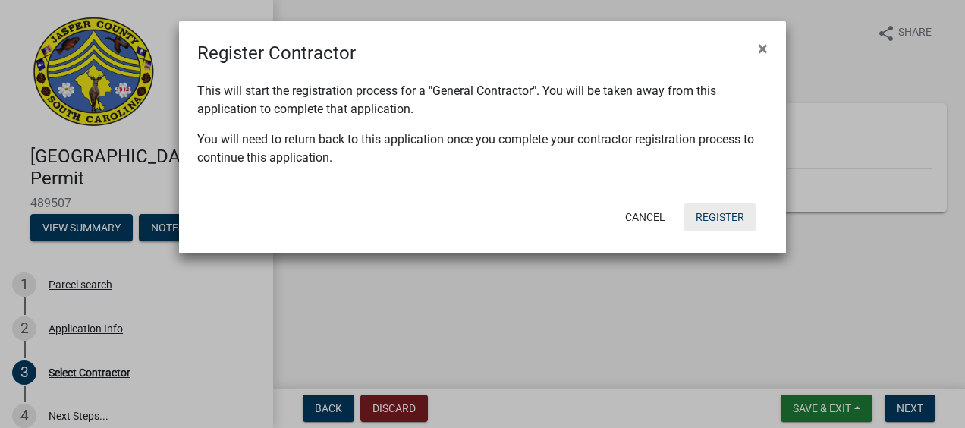
click at [718, 214] on button "Register" at bounding box center [720, 216] width 73 height 27
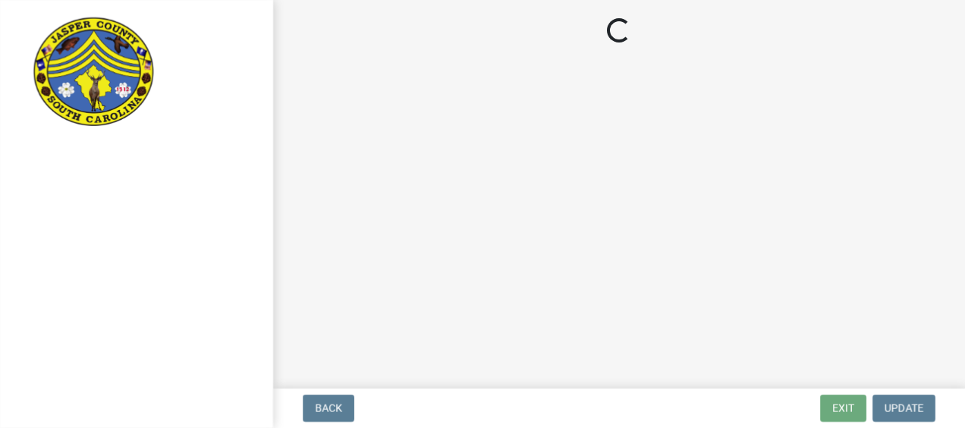
select select "SC"
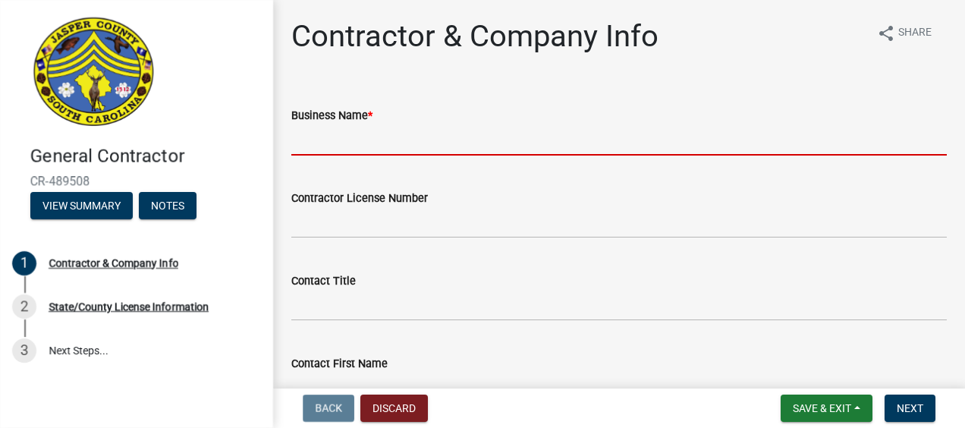
click at [395, 144] on input "Business Name *" at bounding box center [619, 139] width 656 height 31
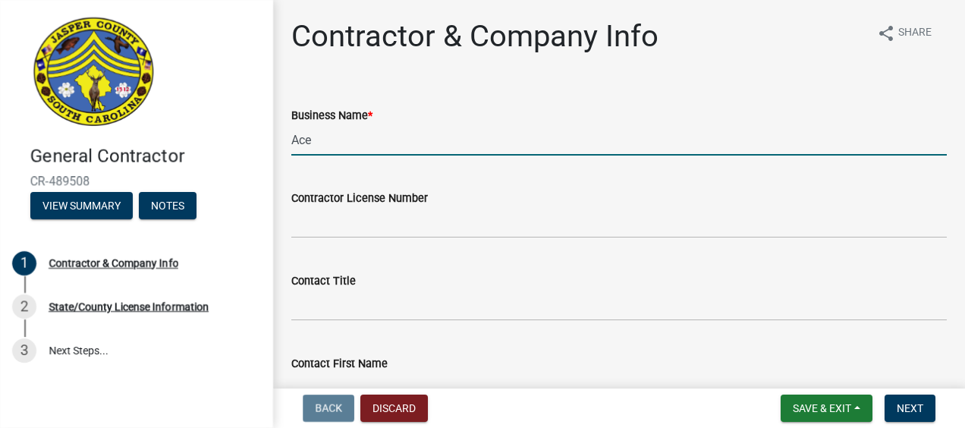
type input "Ace"
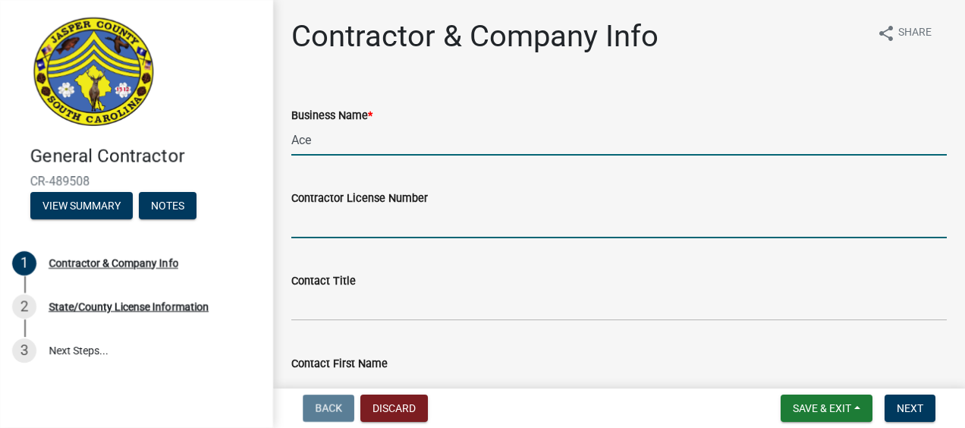
click at [312, 222] on input "Contractor License Number" at bounding box center [619, 222] width 656 height 31
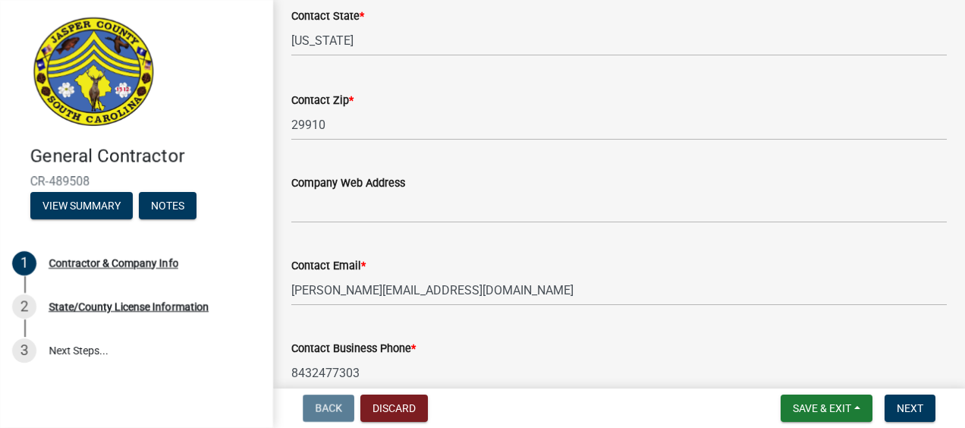
scroll to position [704, 0]
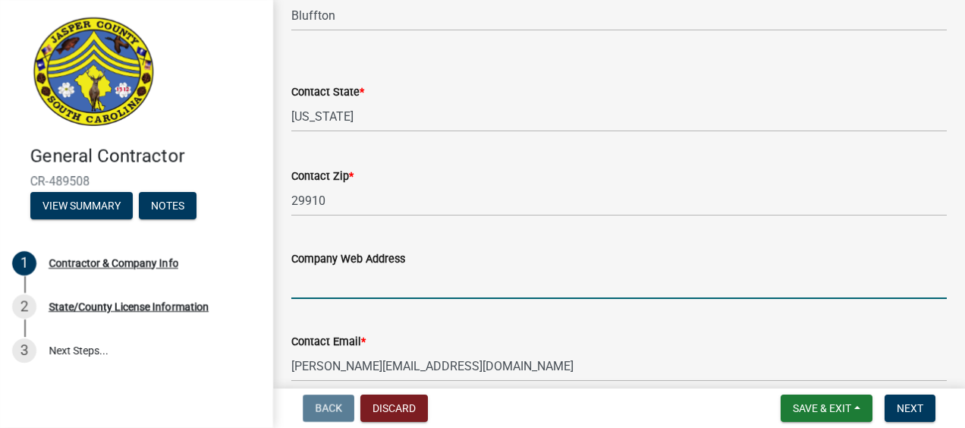
click at [368, 284] on input "Company Web Address" at bounding box center [619, 283] width 656 height 31
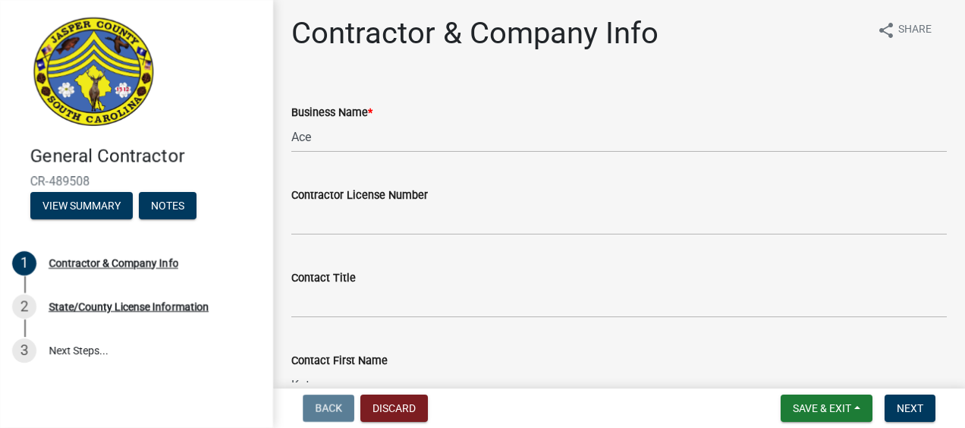
scroll to position [0, 0]
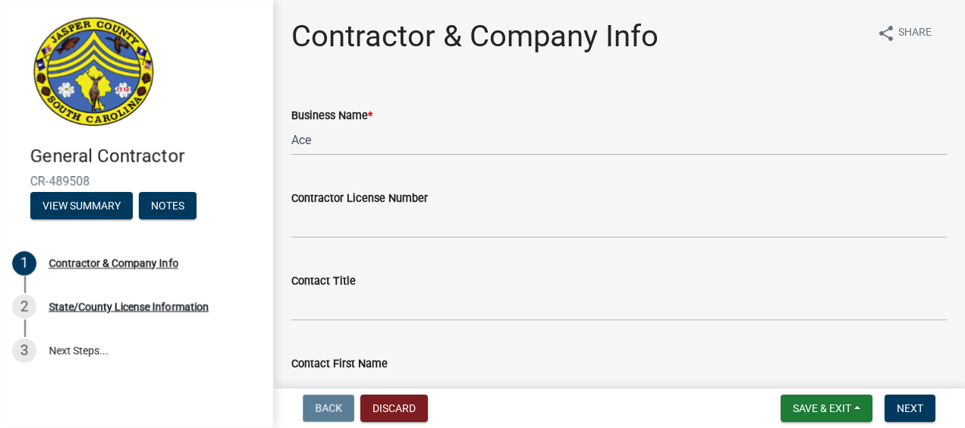
type input "aceroofingservice.com"
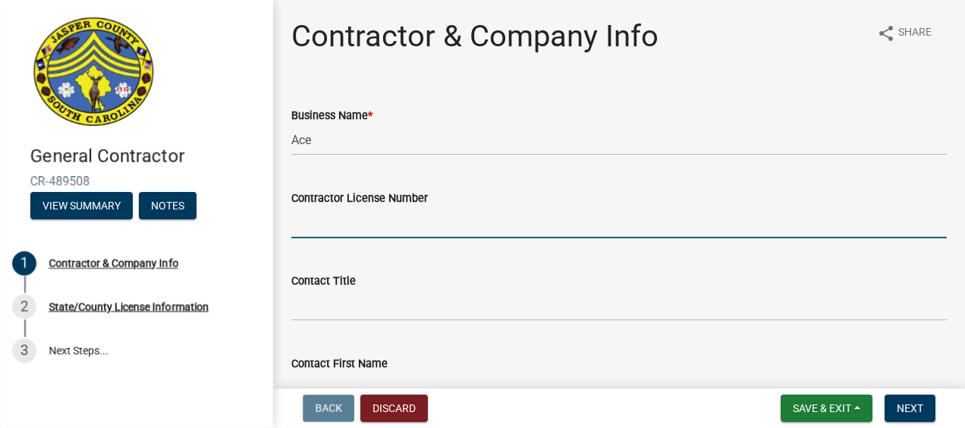
click at [364, 229] on input "Contractor License Number" at bounding box center [619, 222] width 656 height 31
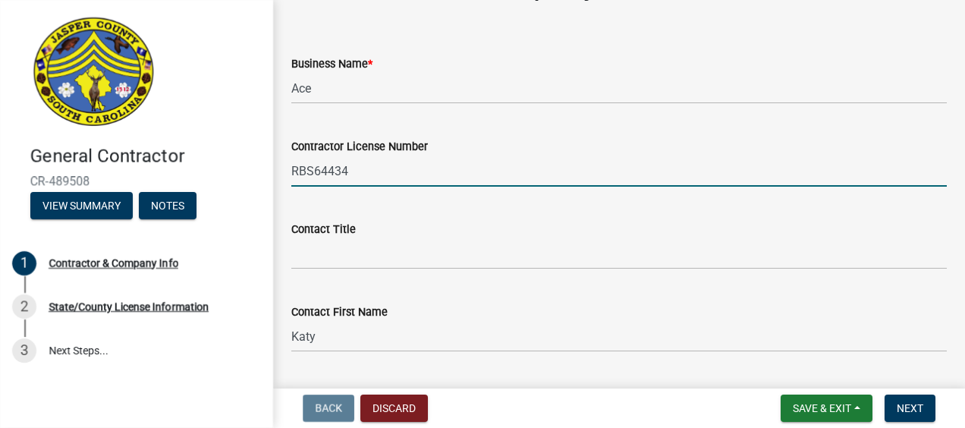
scroll to position [76, 0]
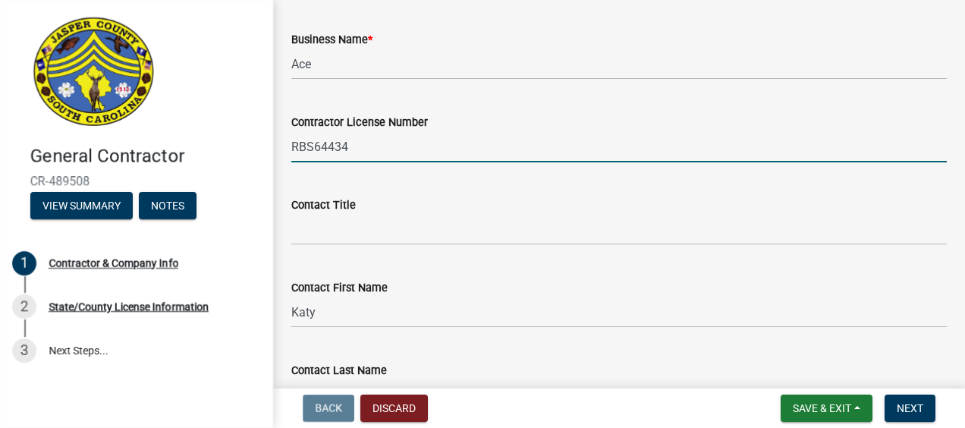
type input "RBS64434"
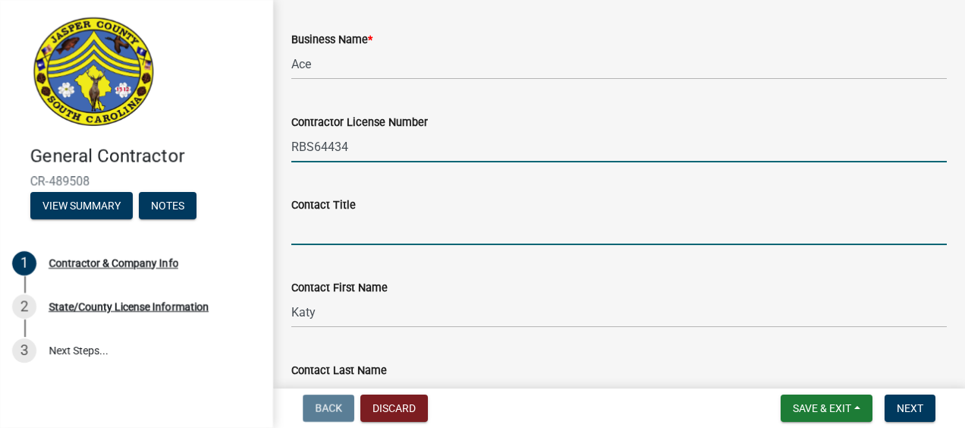
click at [366, 238] on input "Contact Title" at bounding box center [619, 229] width 656 height 31
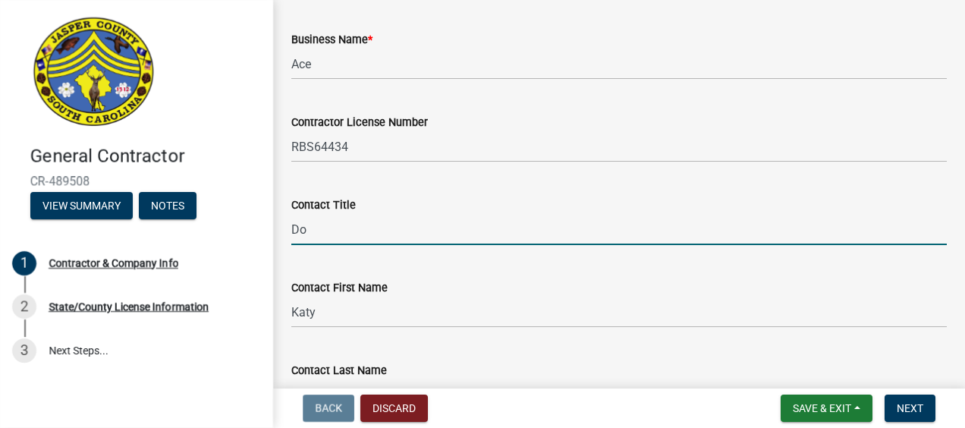
type input "D"
type input "Owner"
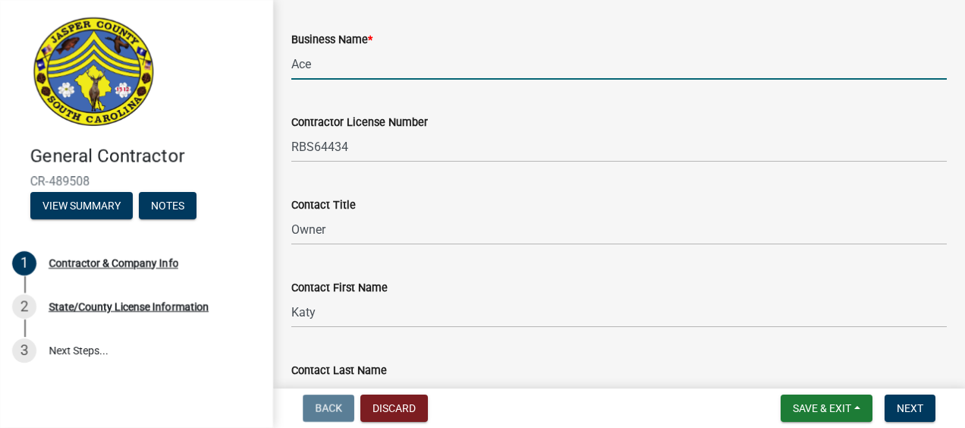
click at [373, 63] on input "Ace" at bounding box center [619, 64] width 656 height 31
type input "Ace Roofing Services, LLC"
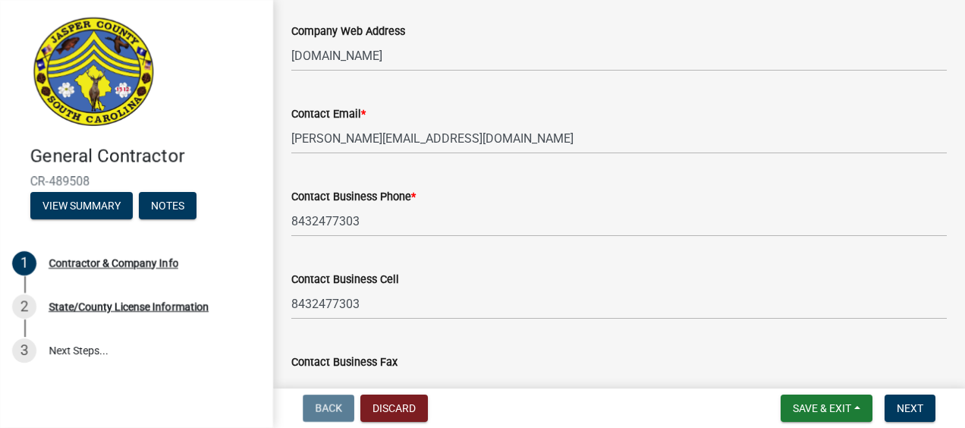
scroll to position [1083, 0]
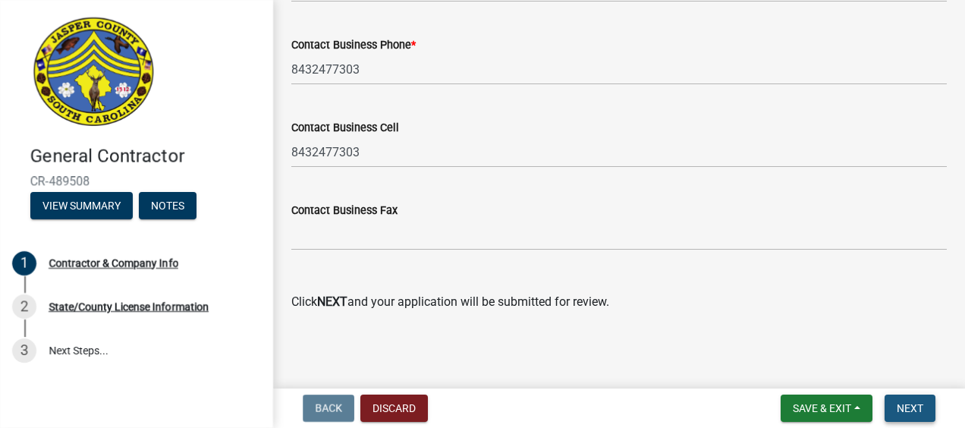
click at [911, 408] on span "Next" at bounding box center [910, 408] width 27 height 12
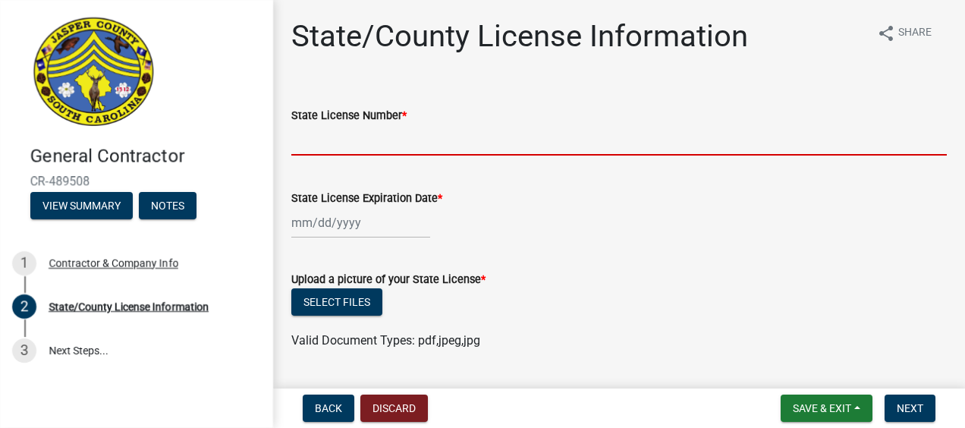
click at [393, 147] on input "State License Number *" at bounding box center [619, 139] width 656 height 31
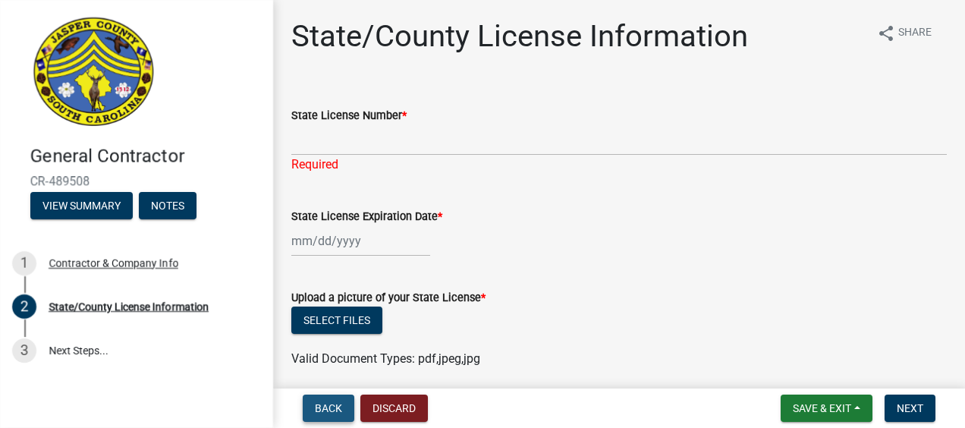
click at [325, 405] on span "Back" at bounding box center [328, 408] width 27 height 12
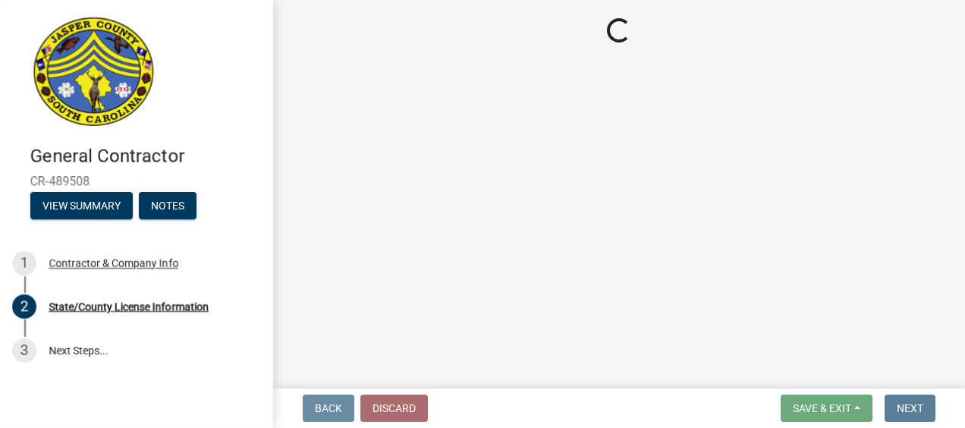
select select "SC"
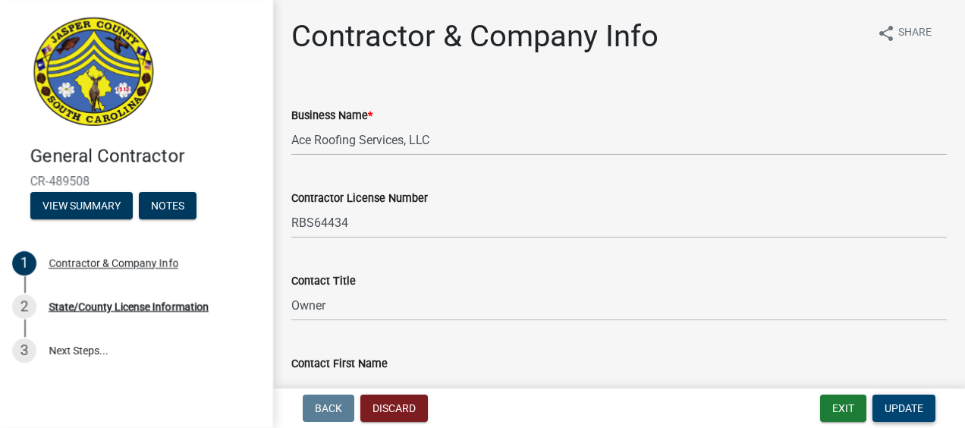
click at [917, 405] on span "Update" at bounding box center [904, 408] width 39 height 12
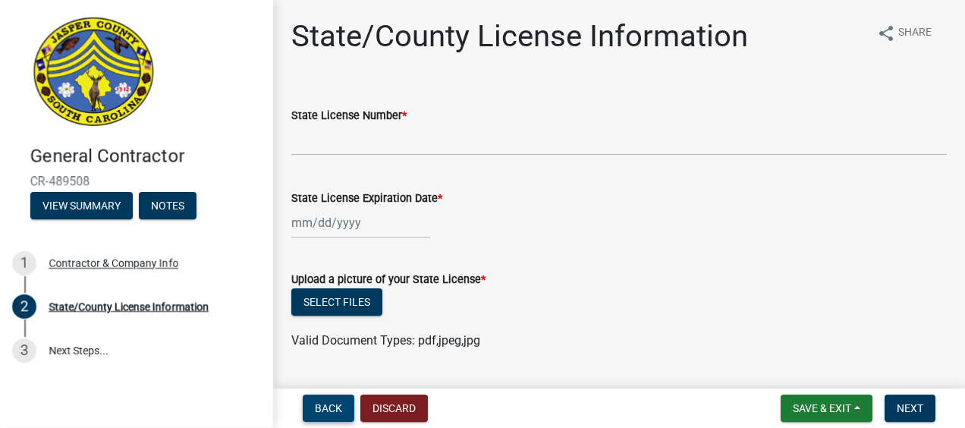
click at [332, 406] on span "Back" at bounding box center [328, 408] width 27 height 12
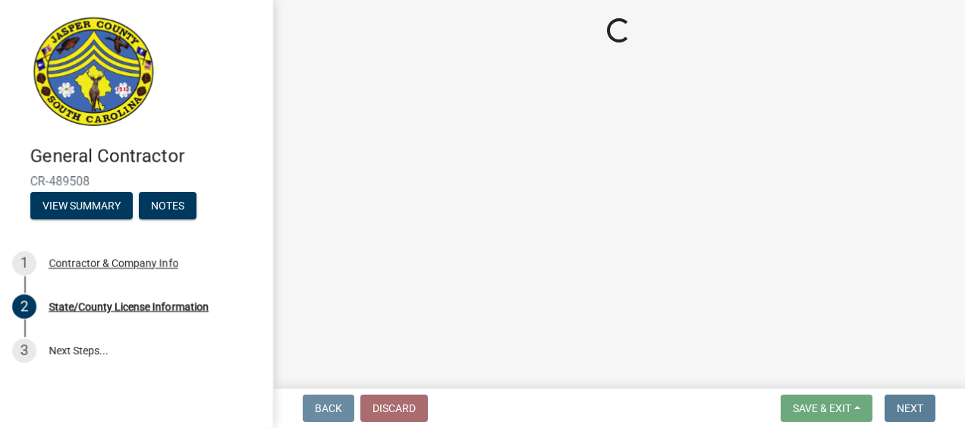
select select "SC"
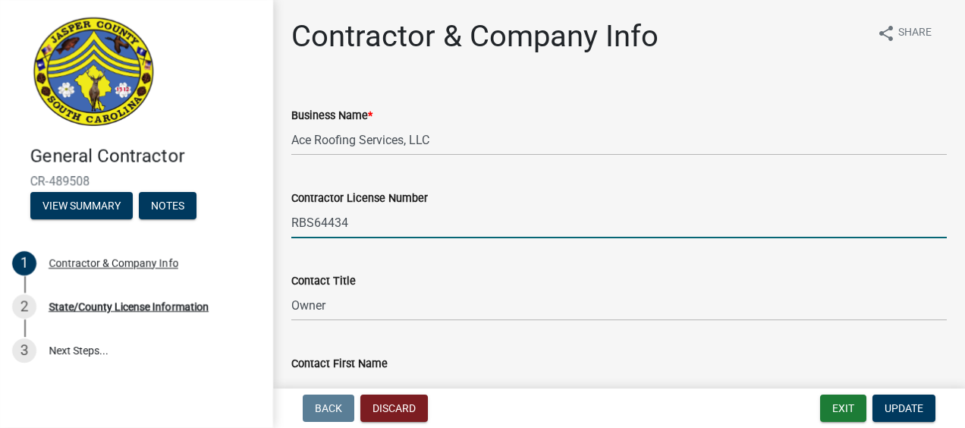
drag, startPoint x: 359, startPoint y: 225, endPoint x: 272, endPoint y: 220, distance: 87.4
click at [272, 220] on div "General Contractor CR-489508 View Summary Notes 1 Contractor & Company Info 2 S…" at bounding box center [482, 214] width 965 height 428
type input "RBS64434"
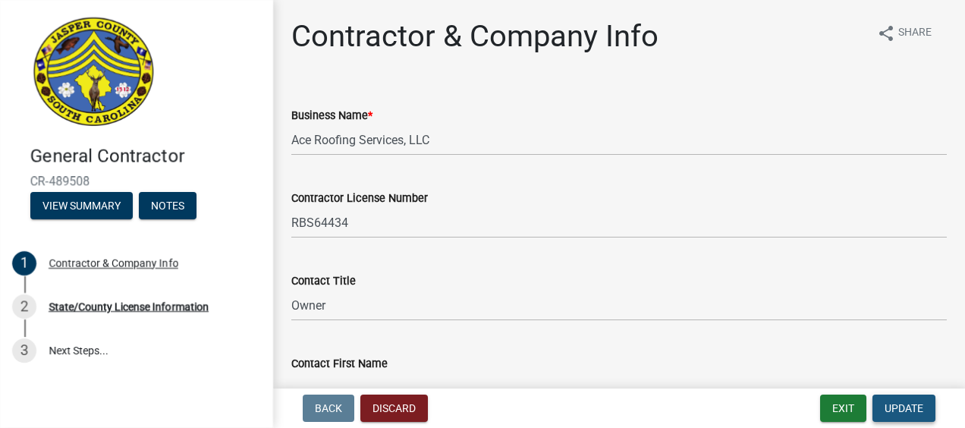
click at [900, 411] on span "Update" at bounding box center [904, 408] width 39 height 12
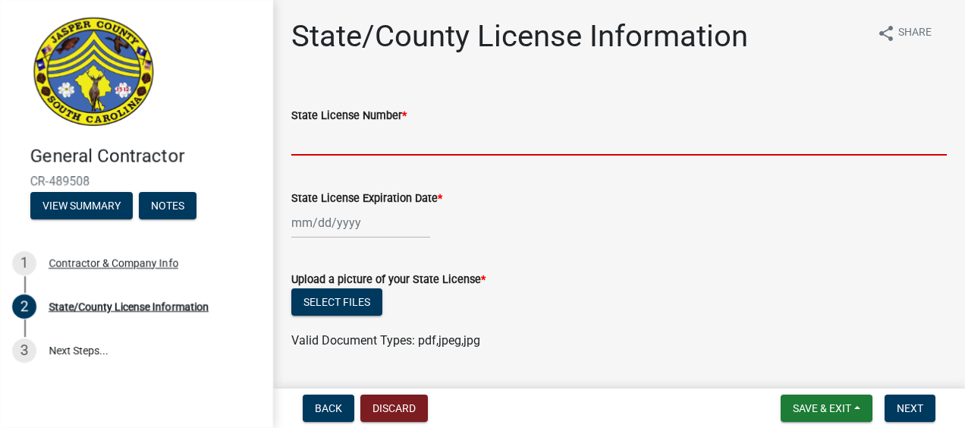
click at [337, 142] on input "State License Number *" at bounding box center [619, 139] width 656 height 31
drag, startPoint x: 337, startPoint y: 142, endPoint x: 315, endPoint y: 137, distance: 22.5
click at [315, 137] on input "State License Number *" at bounding box center [619, 139] width 656 height 31
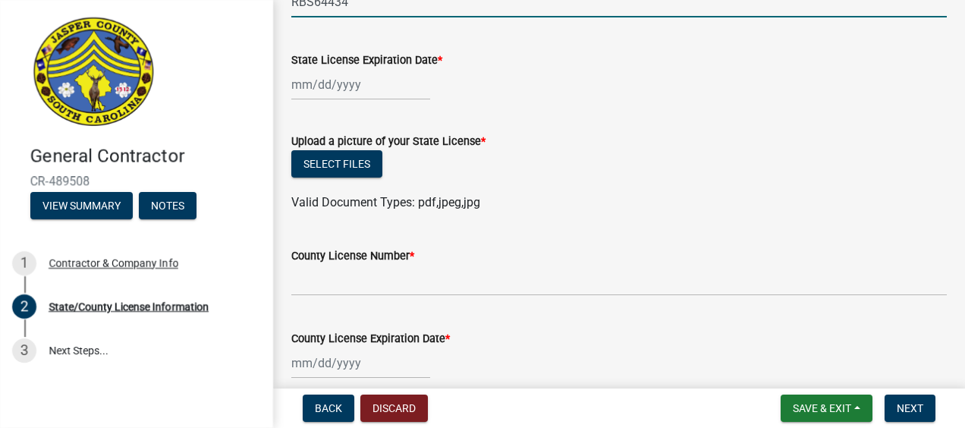
scroll to position [152, 0]
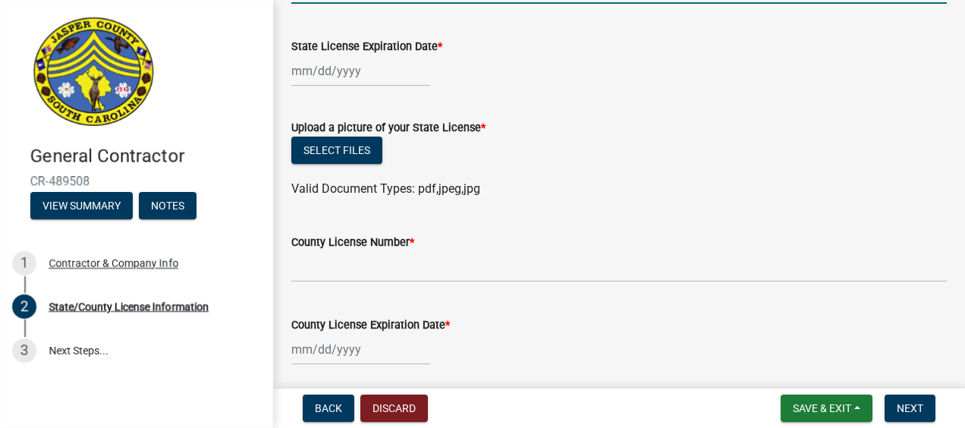
type input "RBS64434"
click at [333, 76] on div at bounding box center [360, 70] width 139 height 31
select select "10"
select select "2025"
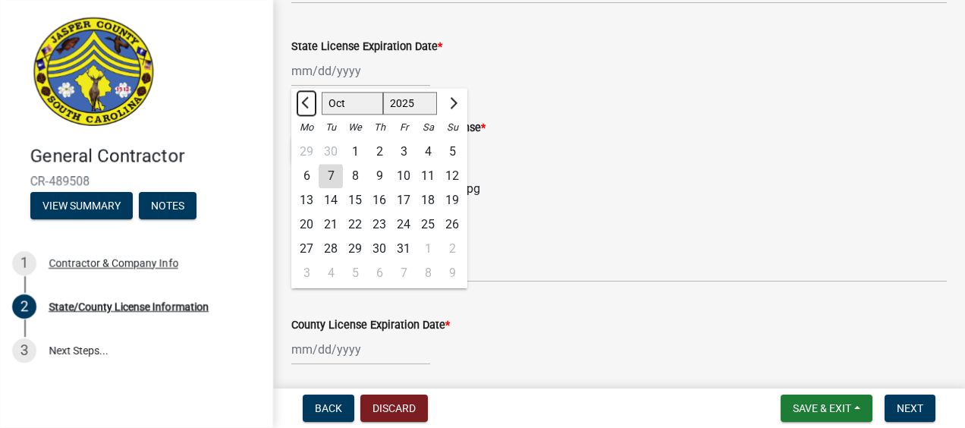
click at [305, 102] on span "Previous month" at bounding box center [306, 102] width 11 height 11
select select "6"
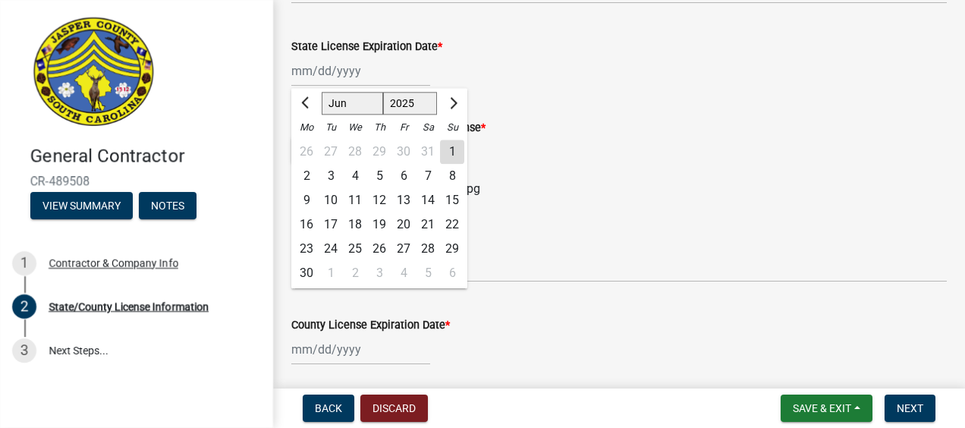
click at [307, 266] on div "30" at bounding box center [306, 273] width 24 height 24
type input "06/30/2025"
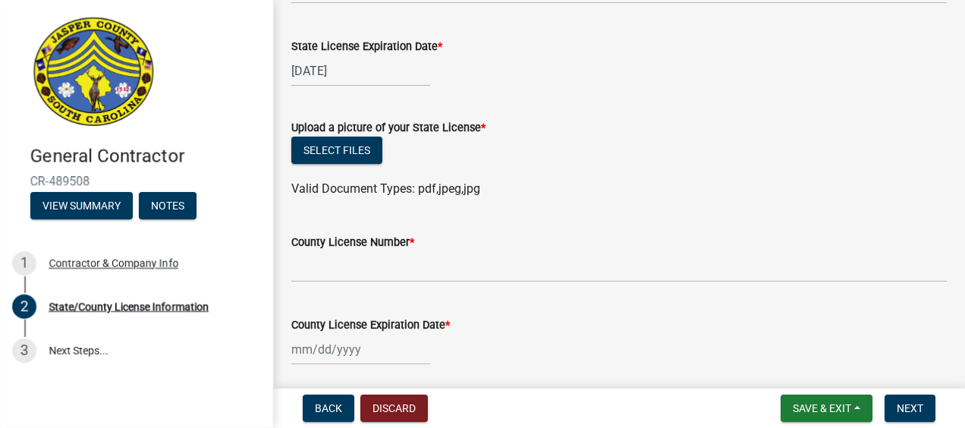
select select "6"
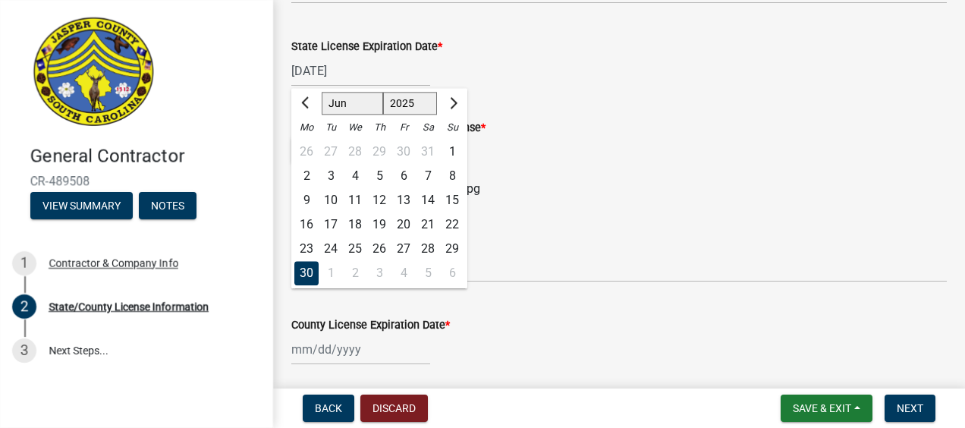
click at [363, 70] on div "06/30/2025 Jan Feb Mar Apr May Jun Jul Aug Sep Oct Nov Dec 1525 1526 1527 1528 …" at bounding box center [360, 70] width 139 height 31
click at [420, 101] on select "1525 1526 1527 1528 1529 1530 1531 1532 1533 1534 1535 1536 1537 1538 1539 1540…" at bounding box center [410, 104] width 55 height 23
select select "2027"
click at [383, 93] on select "1525 1526 1527 1528 1529 1530 1531 1532 1533 1534 1535 1536 1537 1538 1539 1540…" at bounding box center [410, 104] width 55 height 23
click at [359, 245] on div "30" at bounding box center [355, 249] width 24 height 24
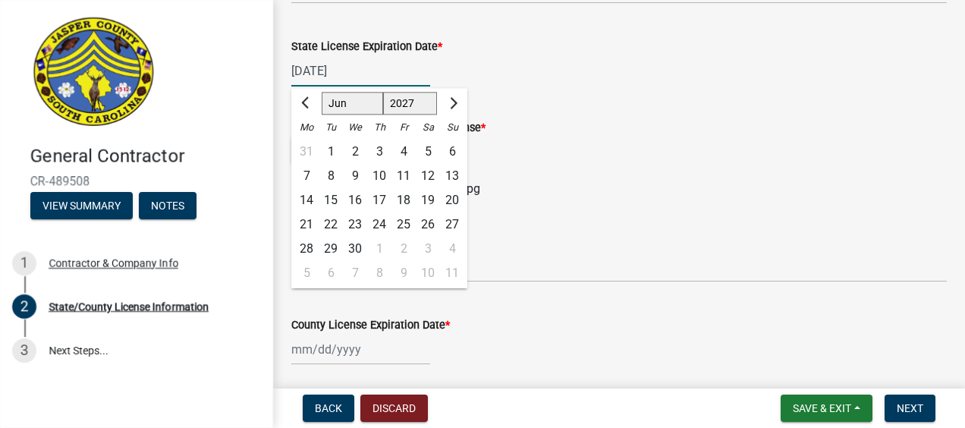
type input "[DATE]"
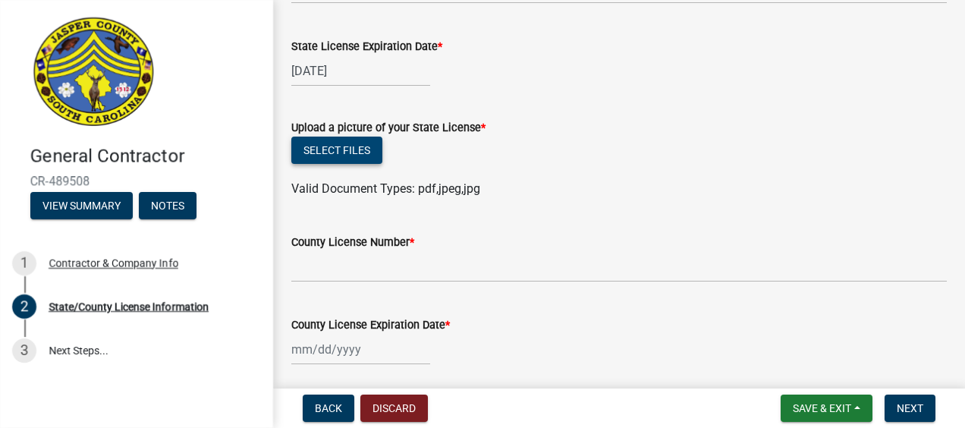
click at [346, 155] on button "Select files" at bounding box center [336, 150] width 91 height 27
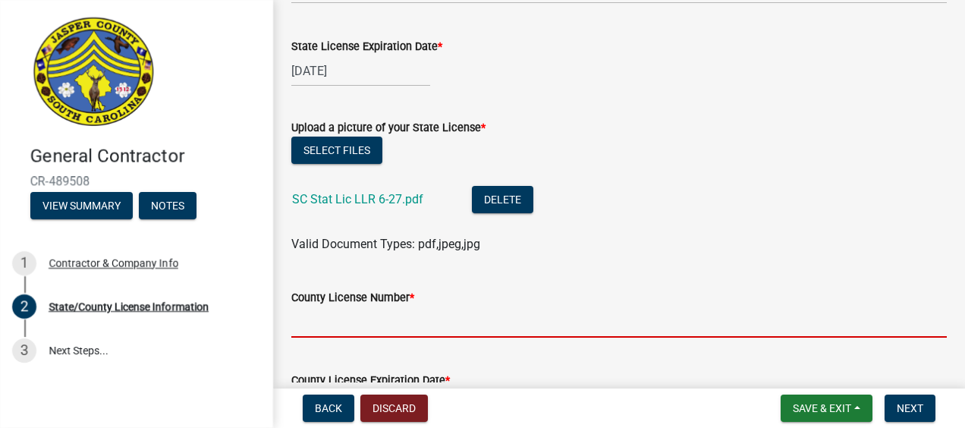
click at [399, 320] on input "County License Number *" at bounding box center [619, 322] width 656 height 31
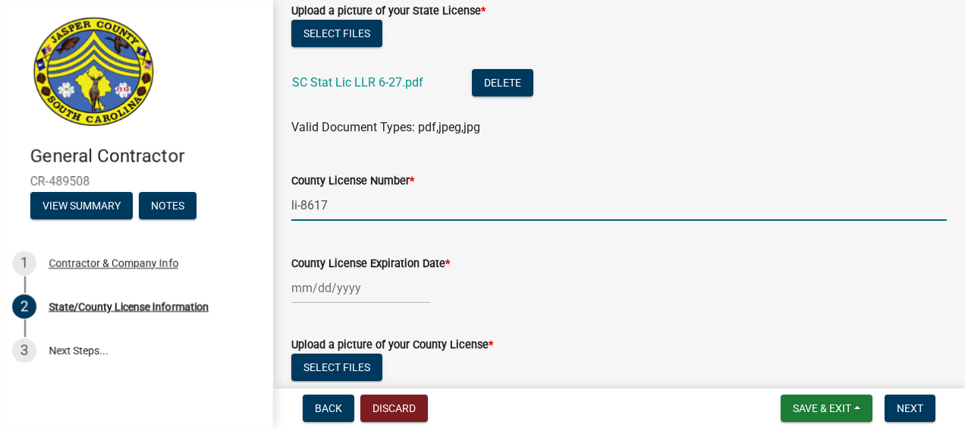
scroll to position [304, 0]
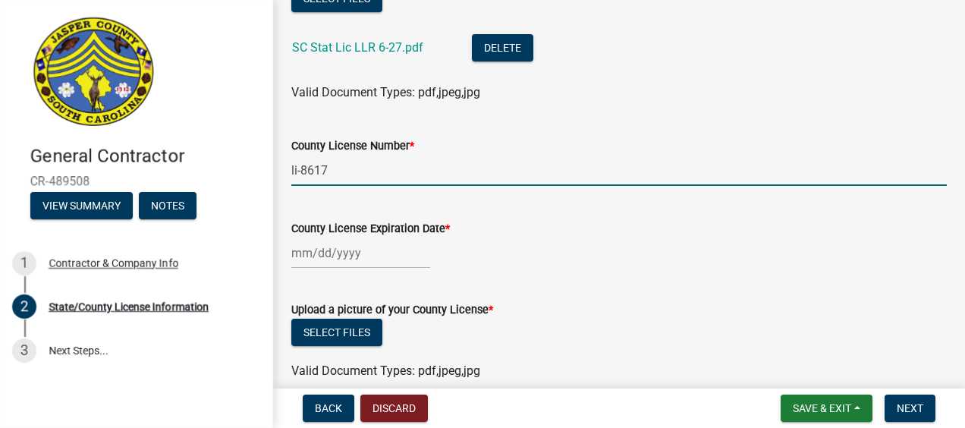
type input "li-8617"
click at [339, 254] on div at bounding box center [360, 253] width 139 height 31
select select "10"
select select "2025"
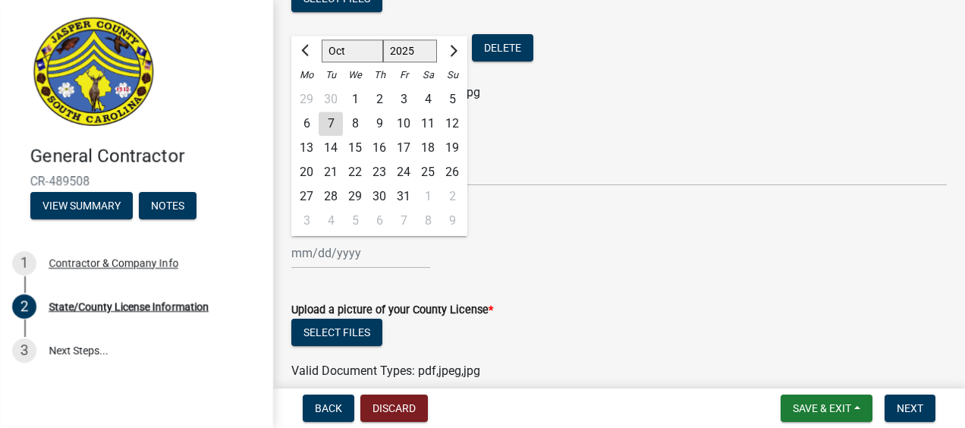
click at [358, 97] on div "1" at bounding box center [355, 99] width 24 height 24
type input "10/01/2025"
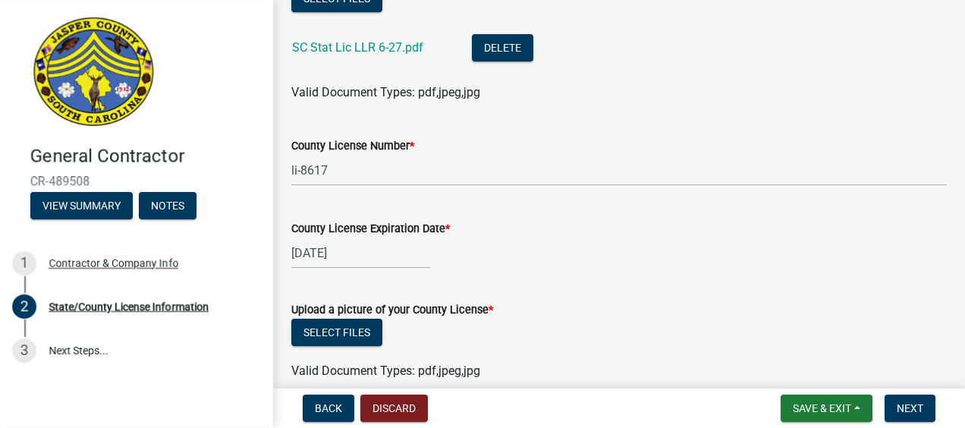
click at [355, 253] on div "10/01/2025" at bounding box center [360, 253] width 139 height 31
select select "10"
select select "2025"
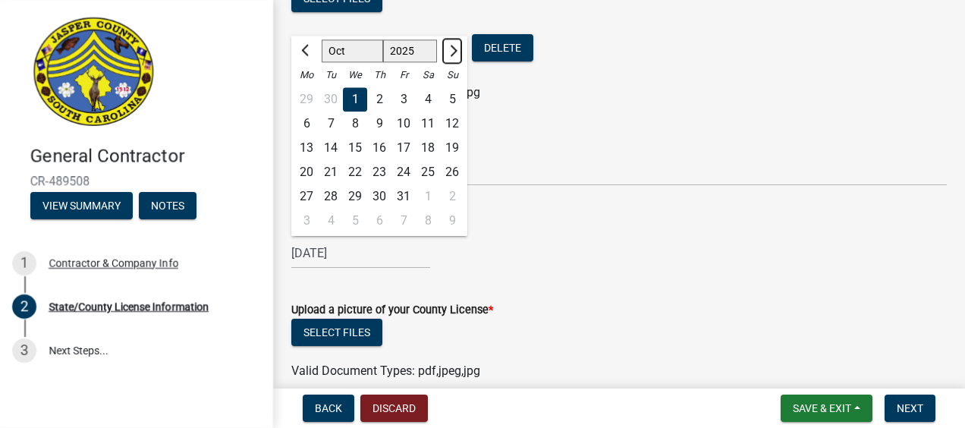
click at [452, 50] on span "Next month" at bounding box center [451, 50] width 11 height 11
select select "11"
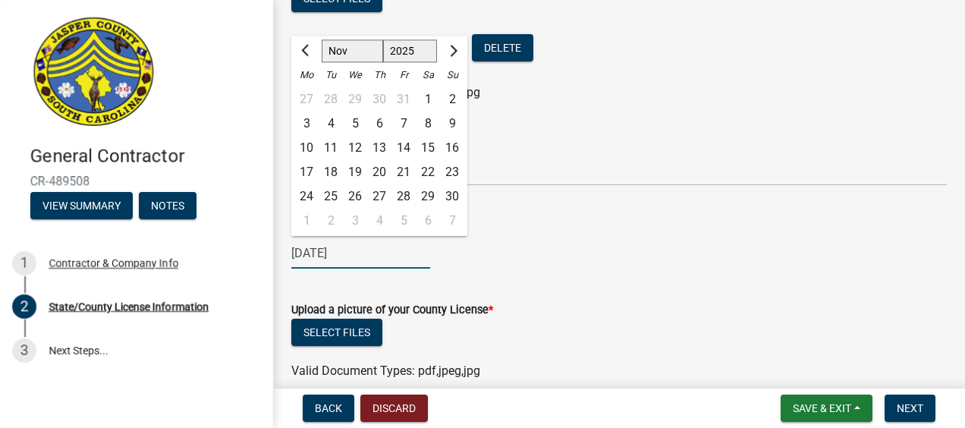
click at [410, 48] on select "1525 1526 1527 1528 1529 1530 1531 1532 1533 1534 1535 1536 1537 1538 1539 1540…" at bounding box center [410, 51] width 55 height 23
select select "2026"
click at [383, 40] on select "1525 1526 1527 1528 1529 1530 1531 1532 1533 1534 1535 1536 1537 1538 1539 1540…" at bounding box center [410, 51] width 55 height 23
click at [510, 250] on div "10/01/2025 Jan Feb Mar Apr May Jun Jul Aug Sep Oct Nov Dec 1526 1527 1528 1529 …" at bounding box center [619, 253] width 656 height 31
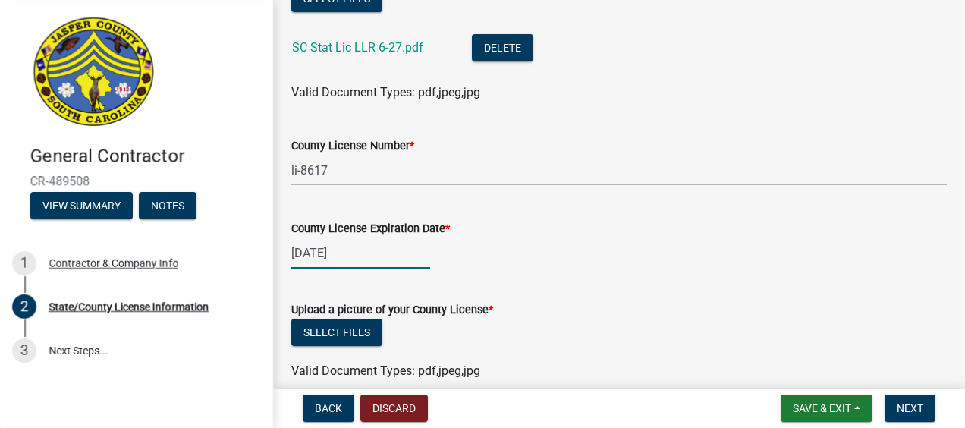
click at [366, 250] on div "10/01/2025" at bounding box center [360, 253] width 139 height 31
select select "10"
select select "2025"
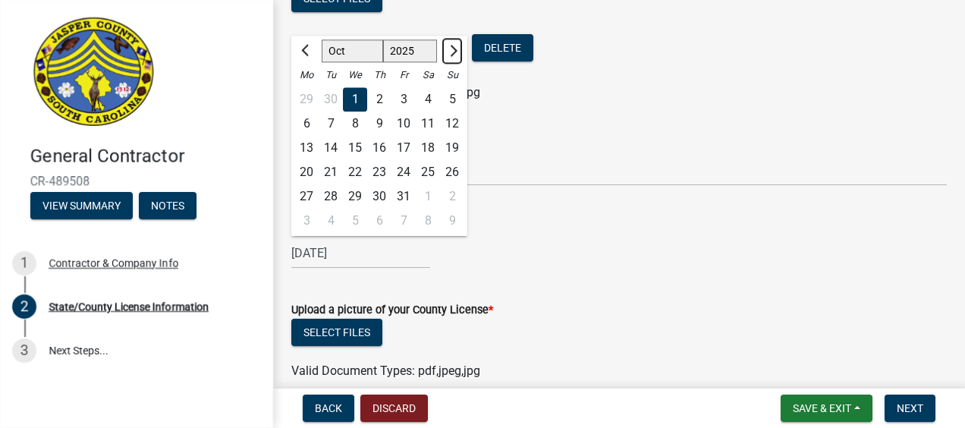
click at [451, 50] on span "Next month" at bounding box center [451, 50] width 11 height 11
click at [307, 48] on span "Previous month" at bounding box center [306, 50] width 11 height 11
select select "10"
click at [417, 50] on select "1525 1526 1527 1528 1529 1530 1531 1532 1533 1534 1535 1536 1537 1538 1539 1540…" at bounding box center [410, 51] width 55 height 23
select select "2026"
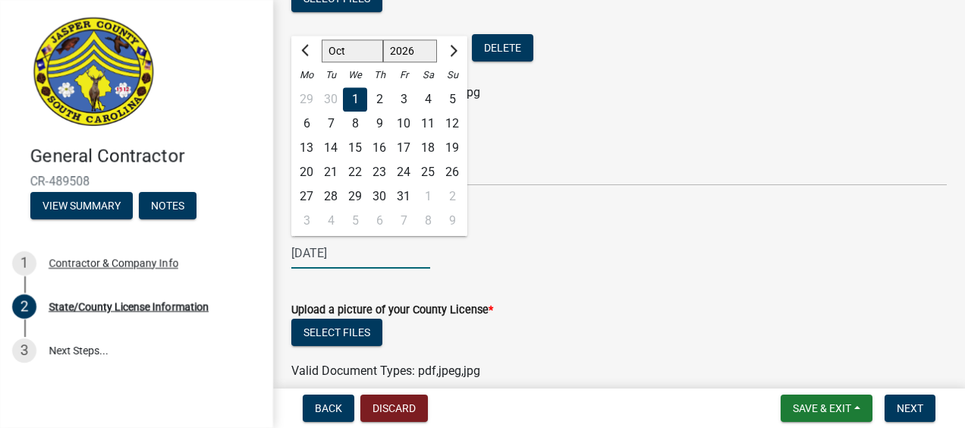
click at [383, 40] on select "1525 1526 1527 1528 1529 1530 1531 1532 1533 1534 1535 1536 1537 1538 1539 1540…" at bounding box center [410, 51] width 55 height 23
click at [380, 96] on div "1" at bounding box center [379, 99] width 24 height 24
type input "[DATE]"
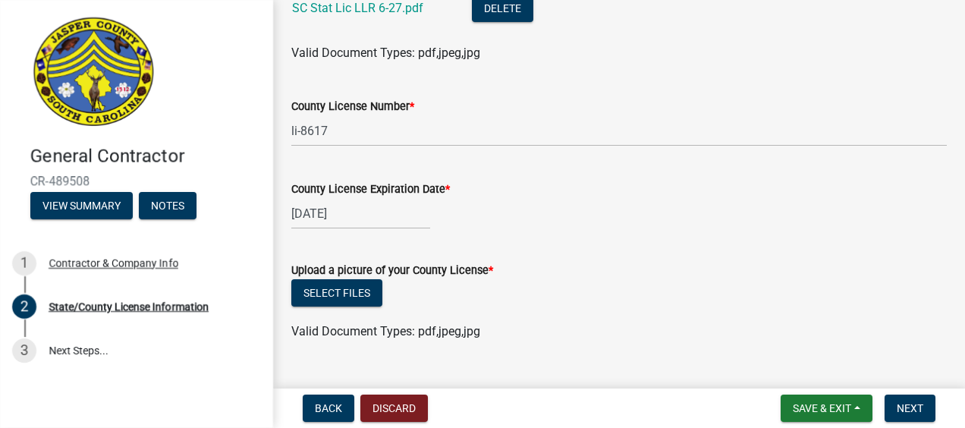
scroll to position [374, 0]
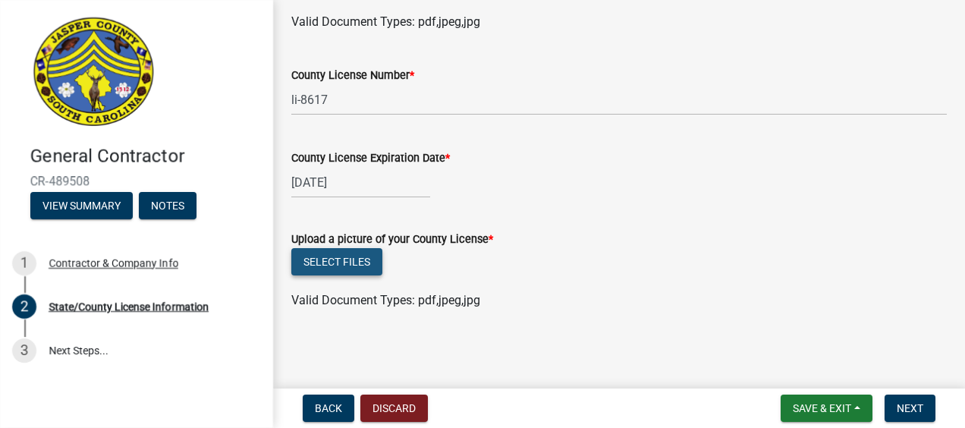
click at [339, 266] on button "Select files" at bounding box center [336, 261] width 91 height 27
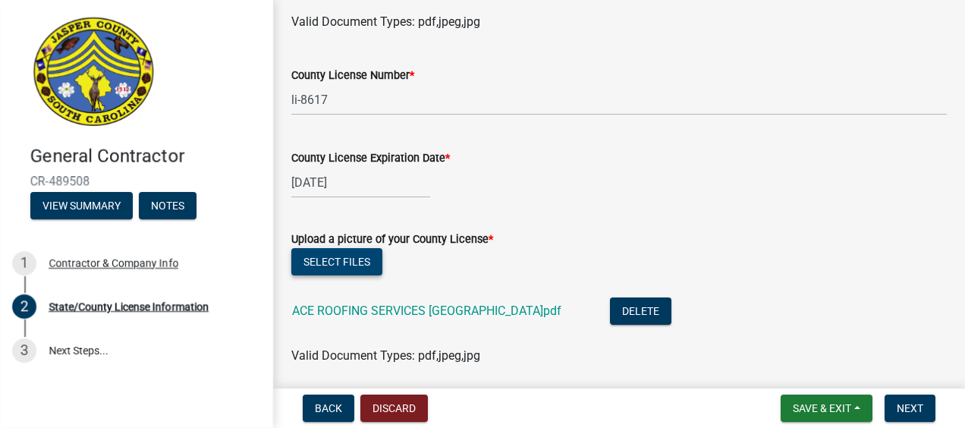
scroll to position [430, 0]
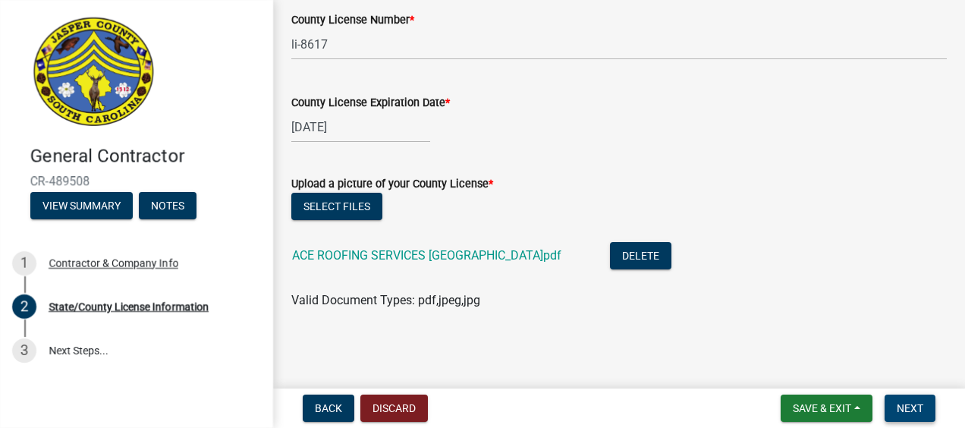
click at [918, 411] on span "Next" at bounding box center [910, 408] width 27 height 12
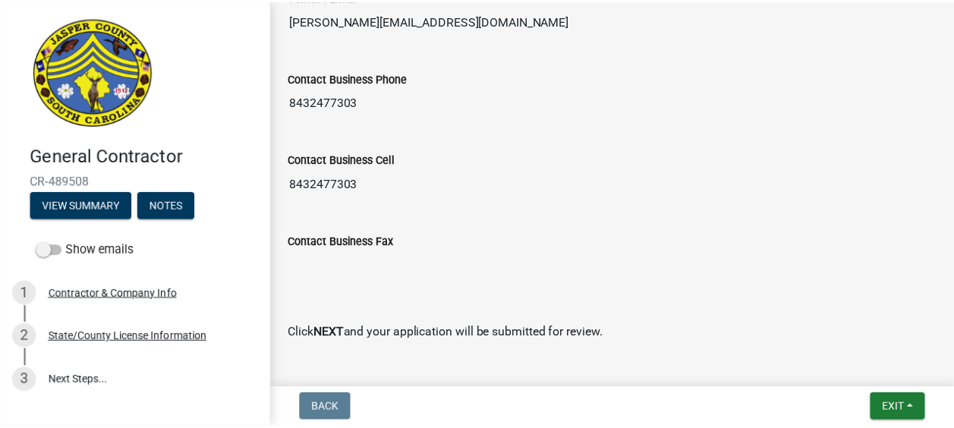
scroll to position [1159, 0]
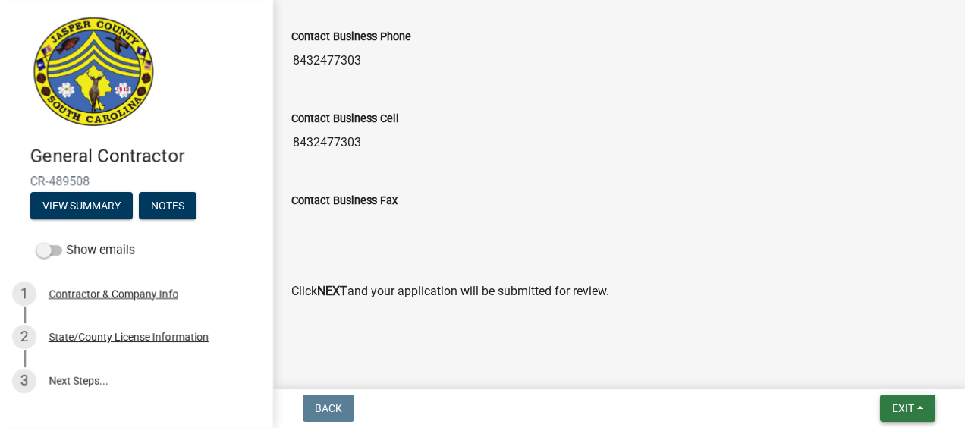
click at [902, 406] on span "Exit" at bounding box center [904, 408] width 22 height 12
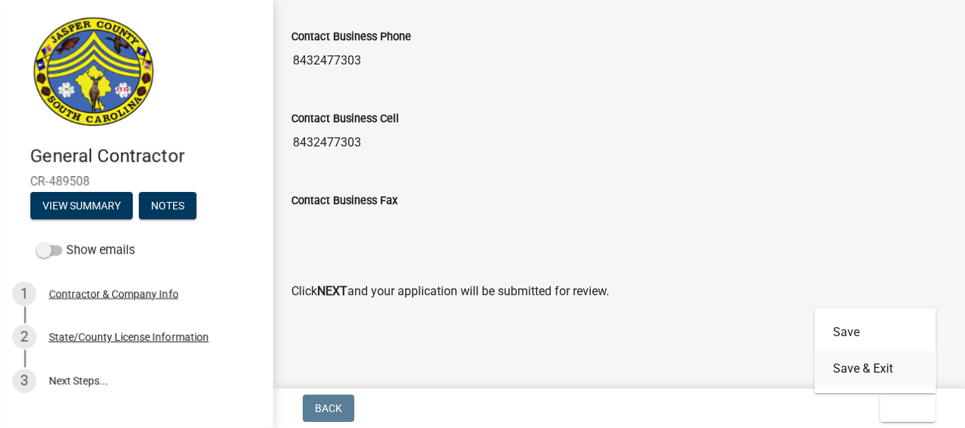
click at [870, 369] on button "Save & Exit" at bounding box center [875, 369] width 121 height 36
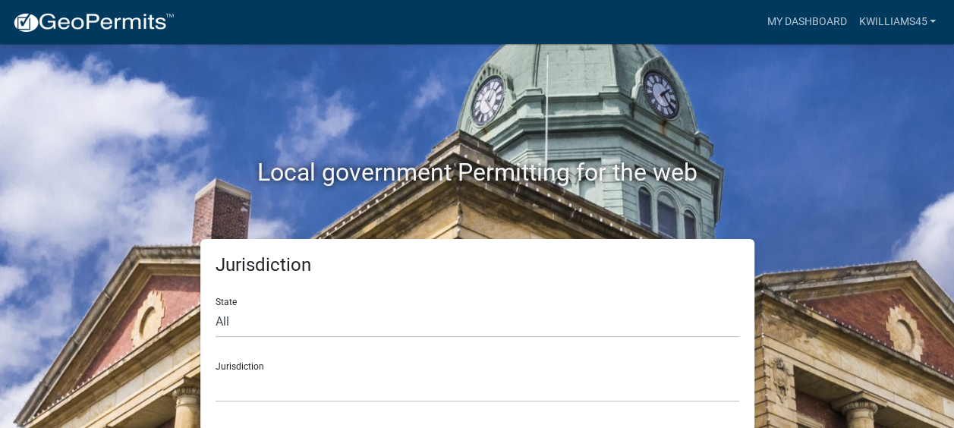
scroll to position [2, 0]
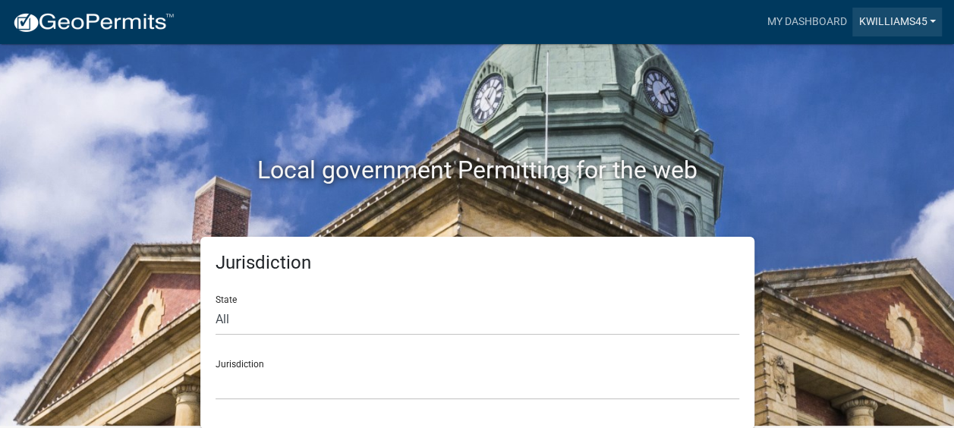
click at [894, 24] on link "kwilliams45" at bounding box center [897, 22] width 90 height 29
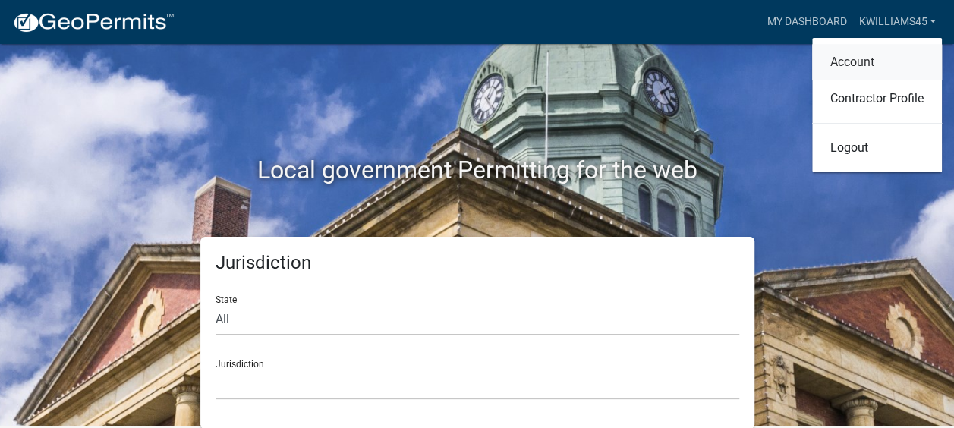
click at [847, 60] on link "Account" at bounding box center [877, 62] width 130 height 36
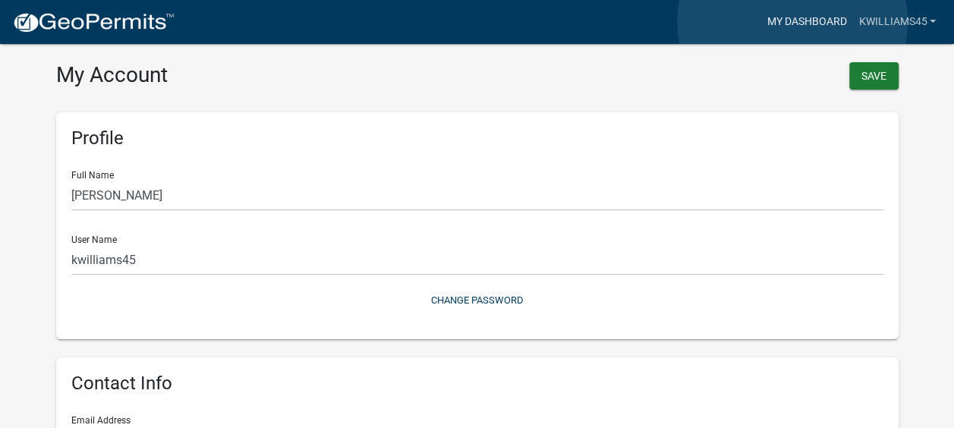
click at [792, 21] on link "My Dashboard" at bounding box center [806, 22] width 92 height 29
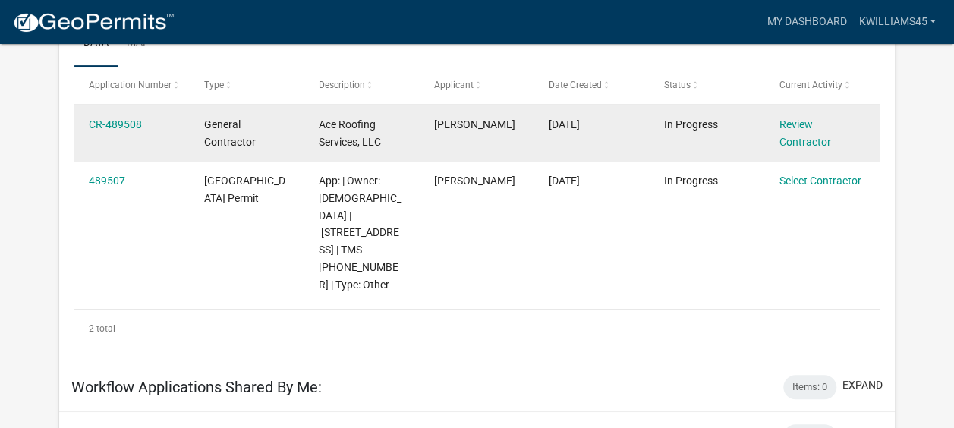
scroll to position [277, 0]
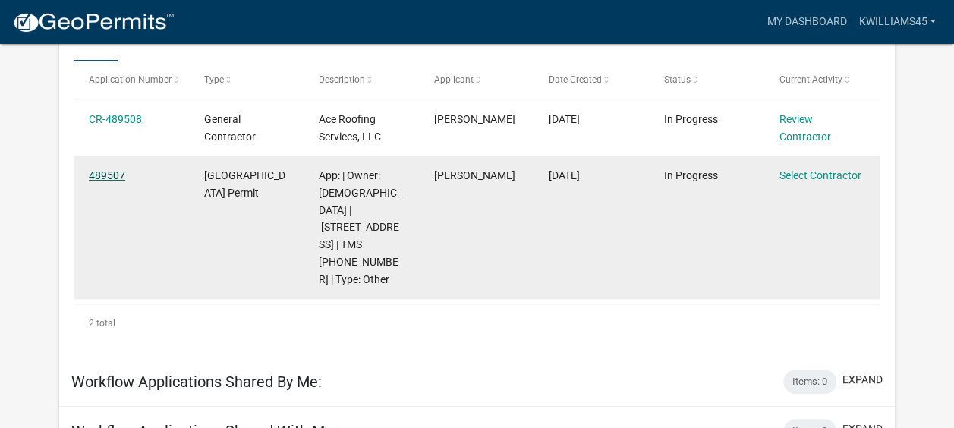
click at [115, 178] on link "489507" at bounding box center [107, 175] width 36 height 12
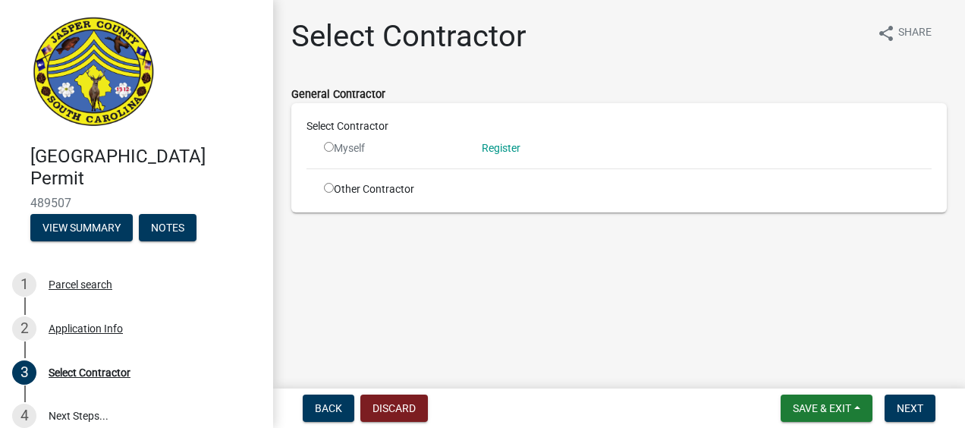
click at [331, 144] on input "radio" at bounding box center [329, 147] width 10 height 10
click at [325, 145] on input "radio" at bounding box center [329, 147] width 10 height 10
click at [916, 404] on span "Next" at bounding box center [910, 408] width 27 height 12
click at [327, 147] on input "radio" at bounding box center [329, 147] width 10 height 10
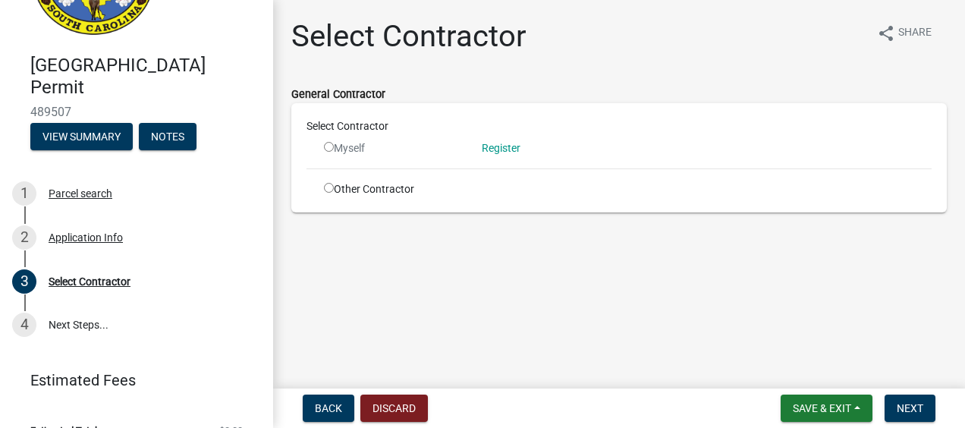
scroll to position [105, 0]
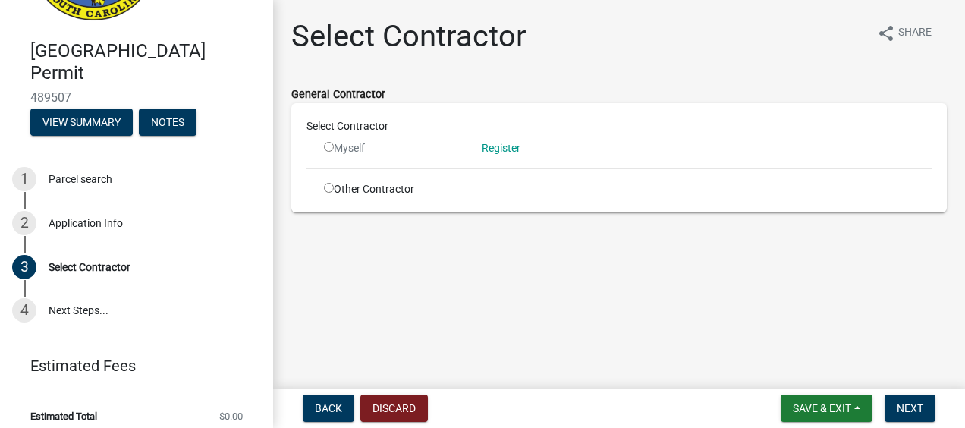
click at [329, 149] on input "radio" at bounding box center [329, 147] width 10 height 10
click at [329, 144] on input "radio" at bounding box center [329, 147] width 10 height 10
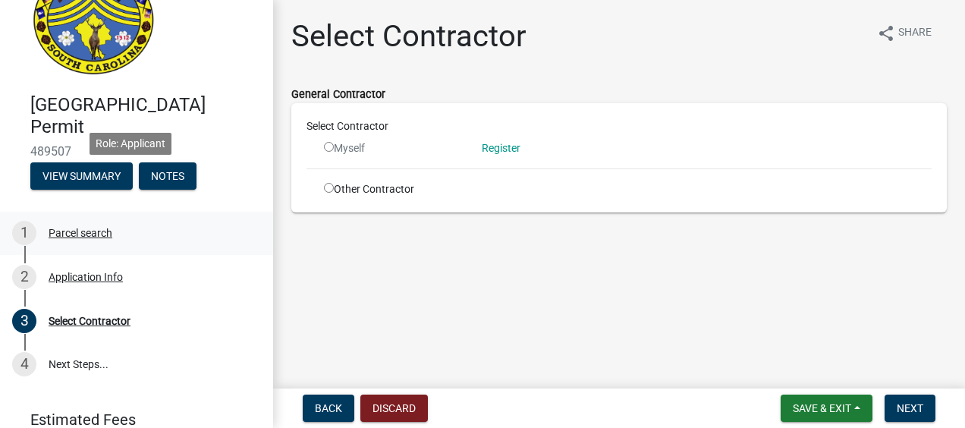
scroll to position [117, 0]
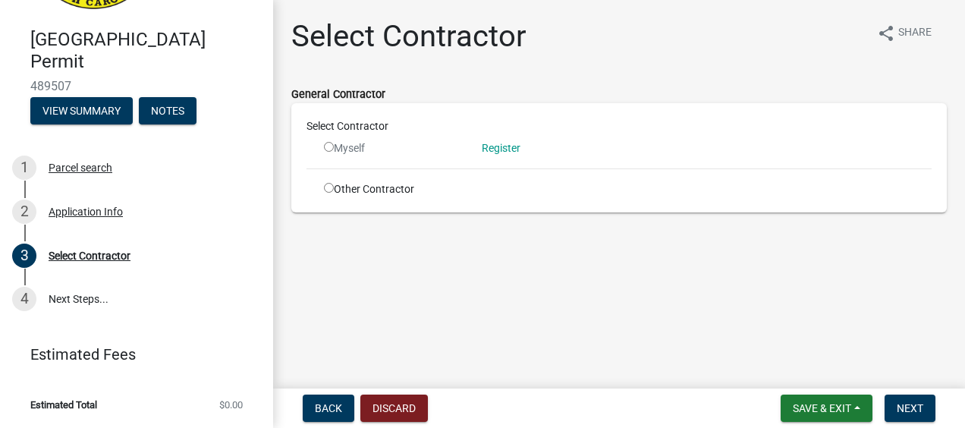
click at [330, 149] on input "radio" at bounding box center [329, 147] width 10 height 10
click at [329, 145] on input "radio" at bounding box center [329, 147] width 10 height 10
radio input "false"
click at [329, 188] on input "radio" at bounding box center [329, 188] width 10 height 10
radio input "true"
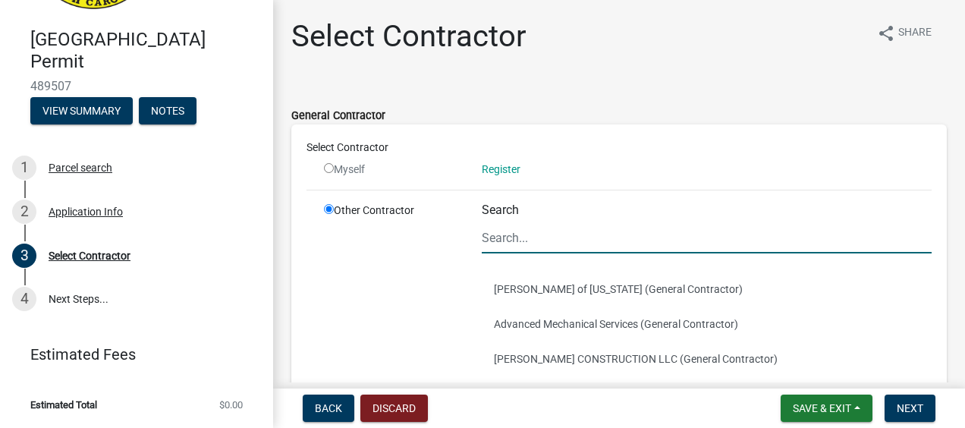
click at [515, 238] on input "Search" at bounding box center [707, 237] width 450 height 31
type input "c"
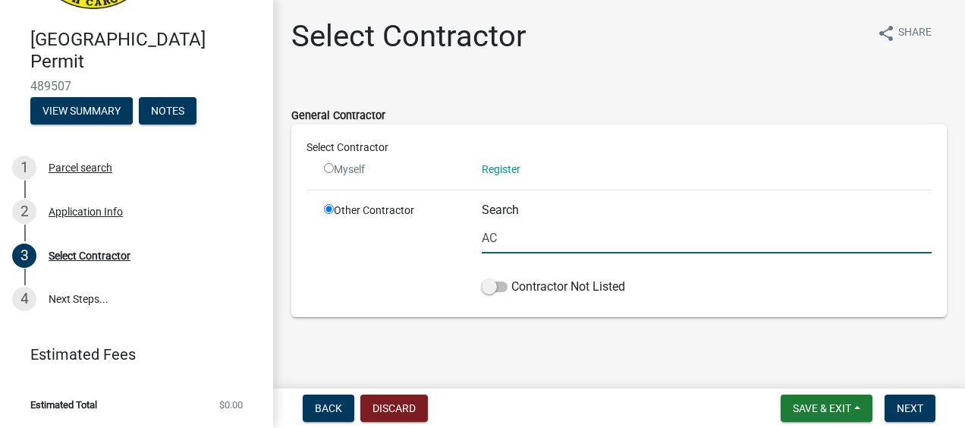
type input "A"
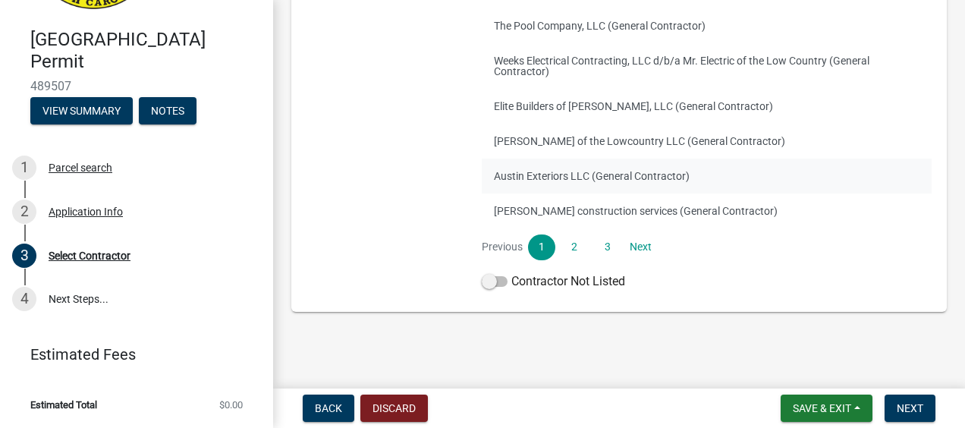
scroll to position [0, 0]
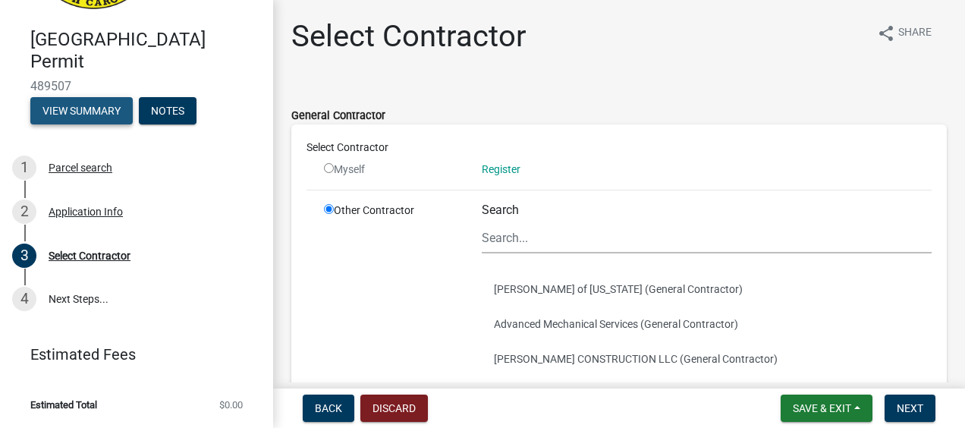
click at [83, 109] on button "View Summary" at bounding box center [81, 110] width 102 height 27
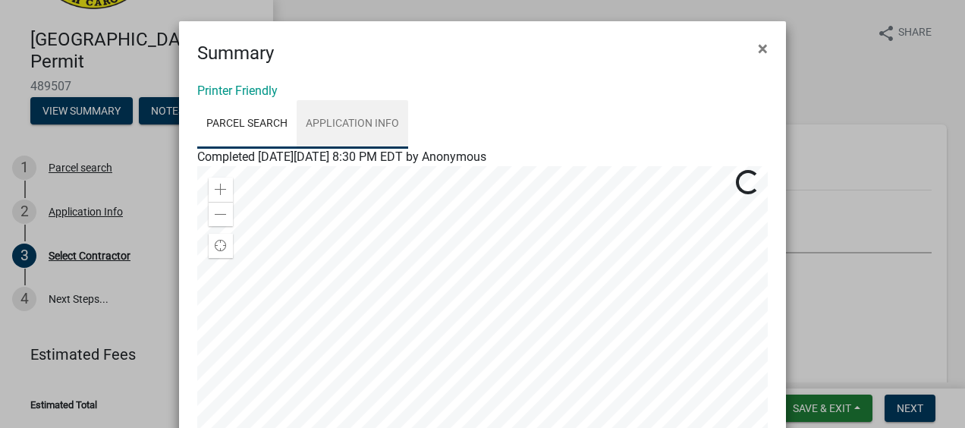
click at [351, 123] on link "Application Info" at bounding box center [353, 124] width 112 height 49
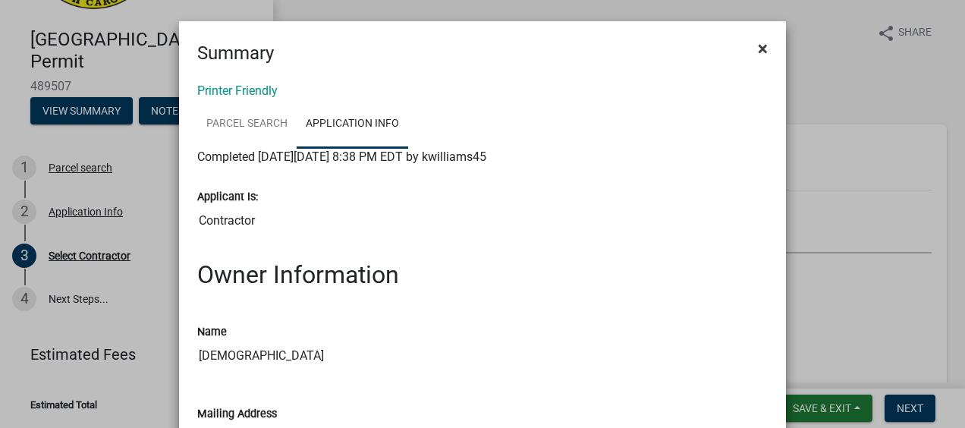
click at [758, 48] on span "×" at bounding box center [763, 48] width 10 height 21
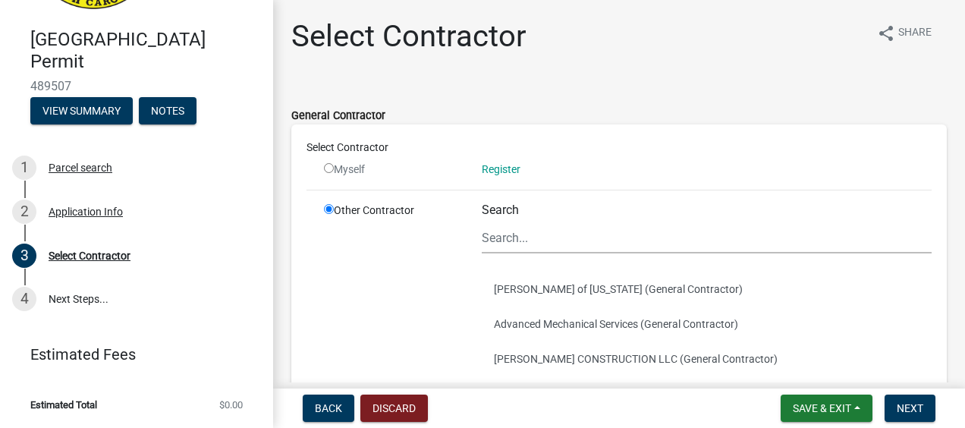
click at [328, 167] on input "radio" at bounding box center [329, 168] width 10 height 10
radio input "false"
radio input "true"
click at [496, 169] on link "Register" at bounding box center [501, 169] width 39 height 12
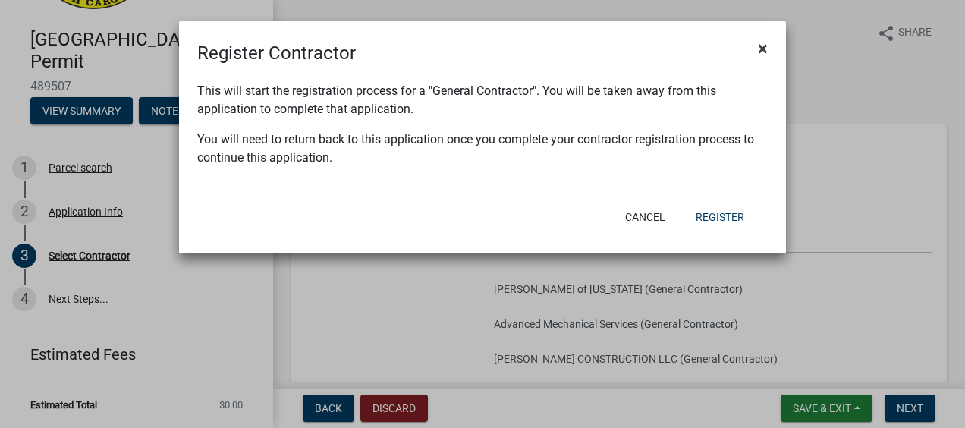
click at [765, 46] on span "×" at bounding box center [763, 48] width 10 height 21
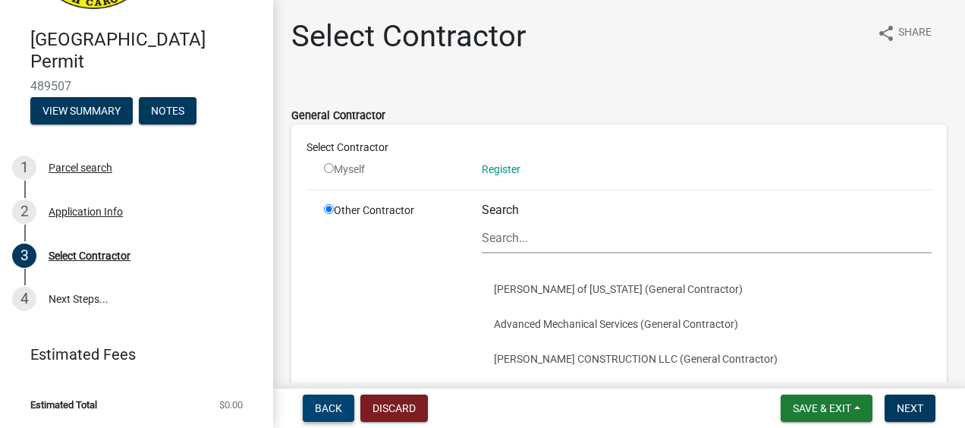
click at [332, 411] on span "Back" at bounding box center [328, 408] width 27 height 12
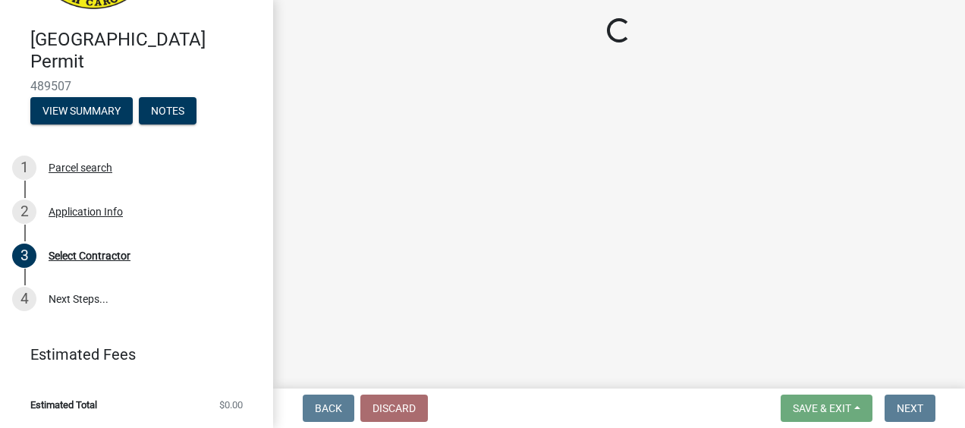
select select "6570ce79-212e-4c42-b64f-f74b85e12671"
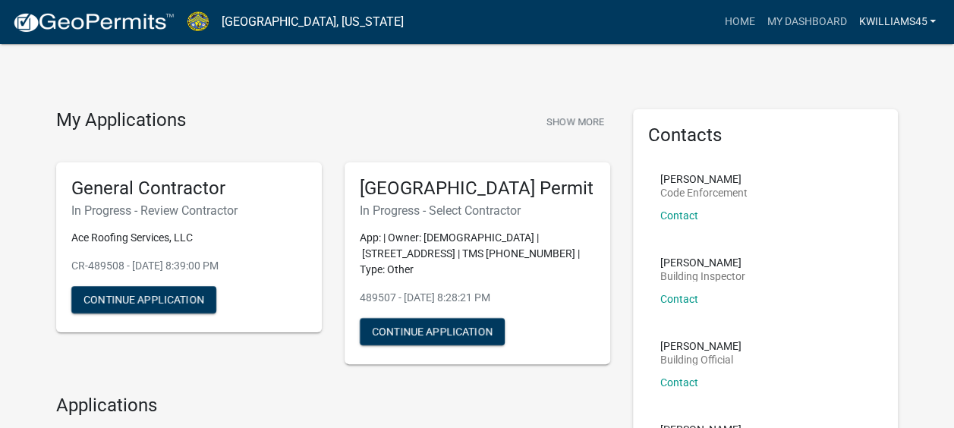
click at [886, 21] on link "kwilliams45" at bounding box center [897, 22] width 90 height 29
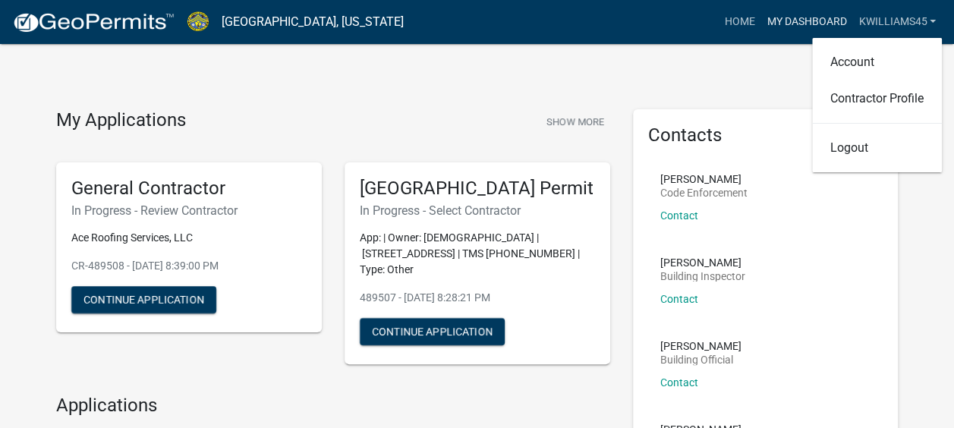
click at [801, 24] on link "My Dashboard" at bounding box center [806, 22] width 92 height 29
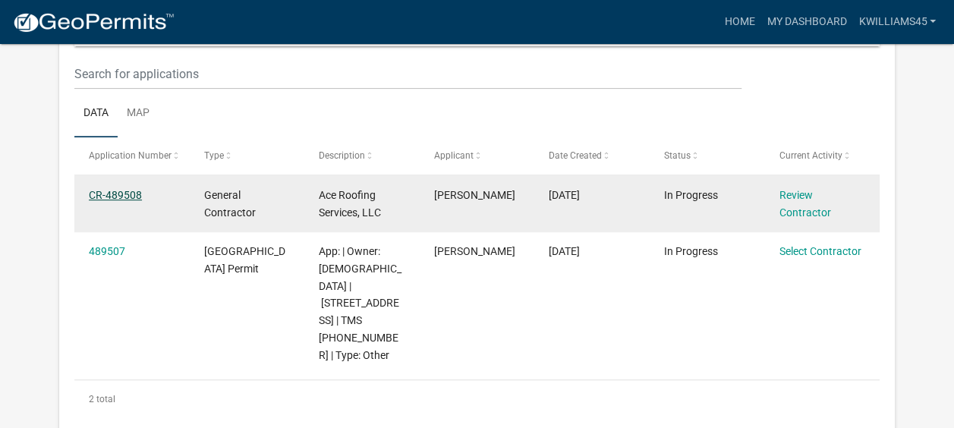
scroll to position [201, 0]
click at [800, 212] on link "Review Contractor" at bounding box center [805, 204] width 52 height 30
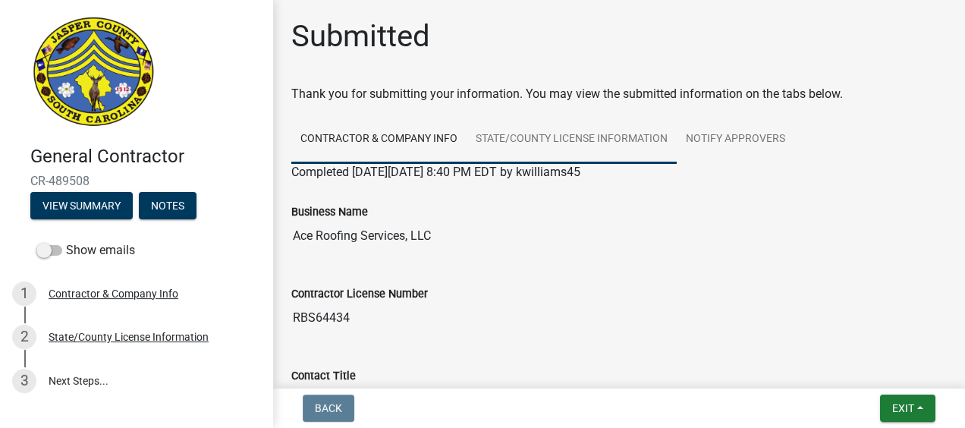
click at [581, 145] on link "State/County License Information" at bounding box center [572, 139] width 210 height 49
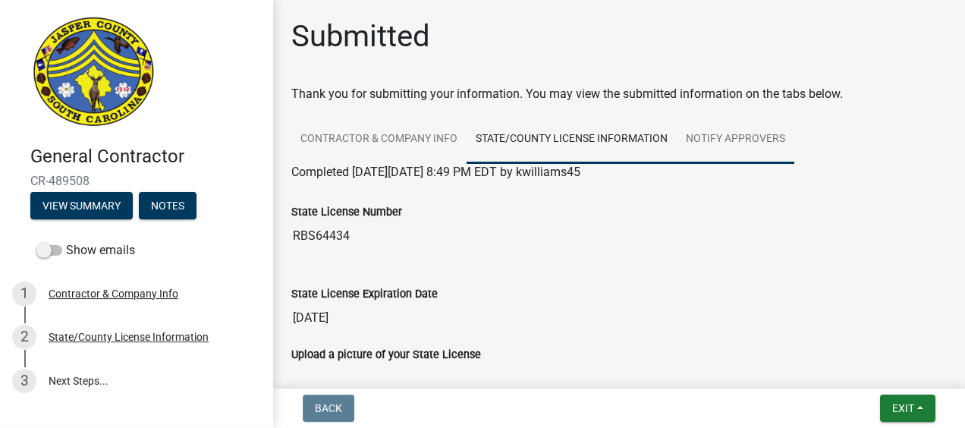
click at [742, 137] on link "Notify Approvers" at bounding box center [736, 139] width 118 height 49
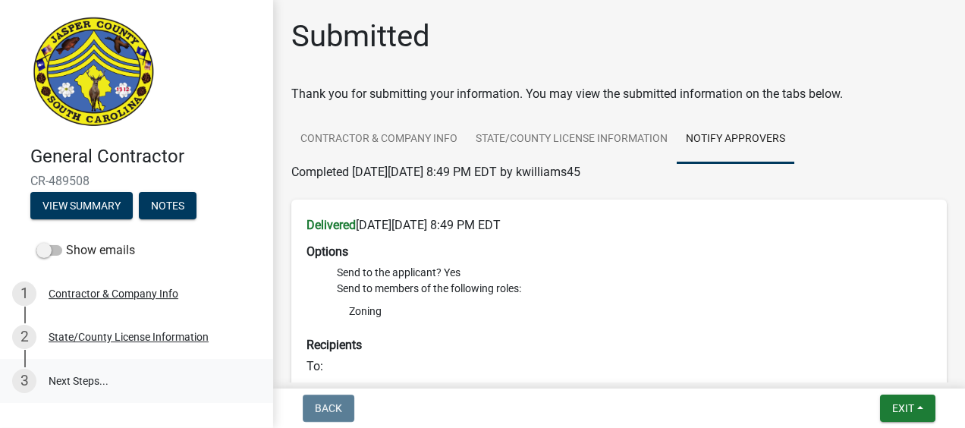
click at [88, 377] on link "3 Next Steps..." at bounding box center [136, 381] width 273 height 44
